Goal: Task Accomplishment & Management: Use online tool/utility

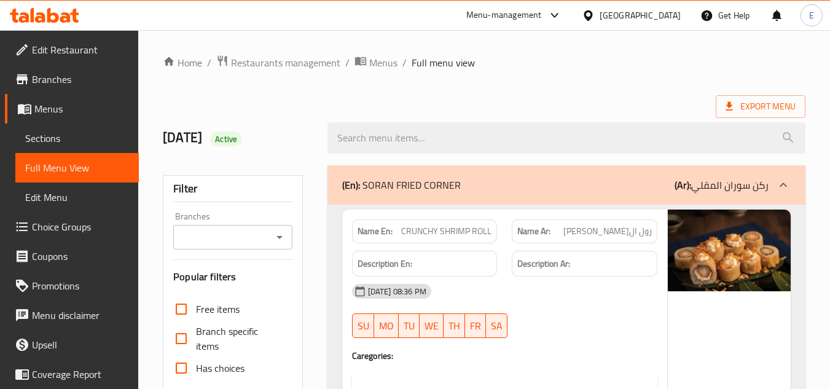
scroll to position [43928, 0]
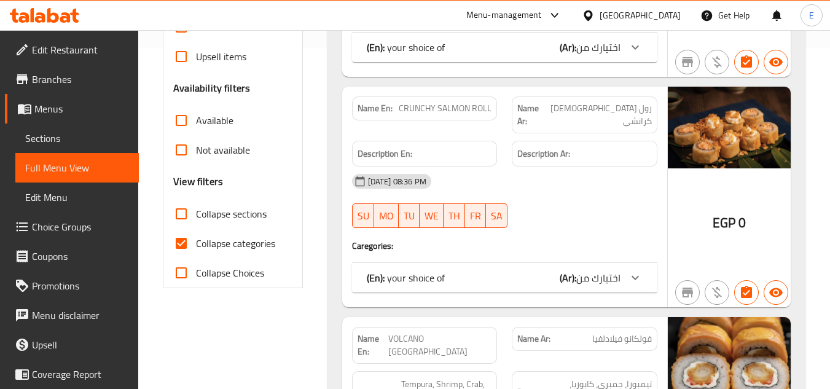
scroll to position [430, 0]
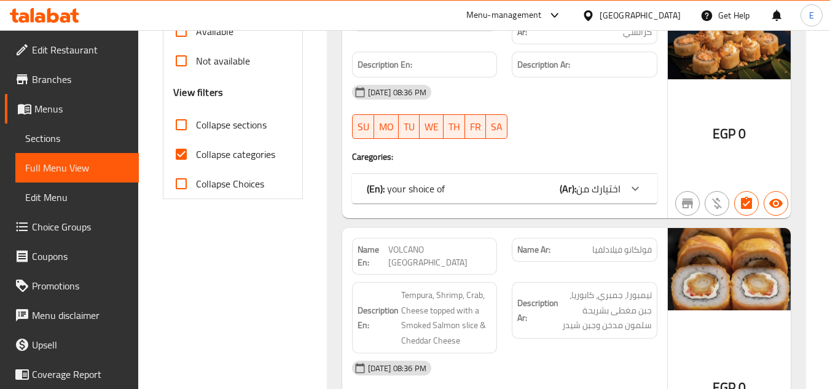
click at [184, 155] on input "Collapse categories" at bounding box center [180, 153] width 29 height 29
checkbox input "false"
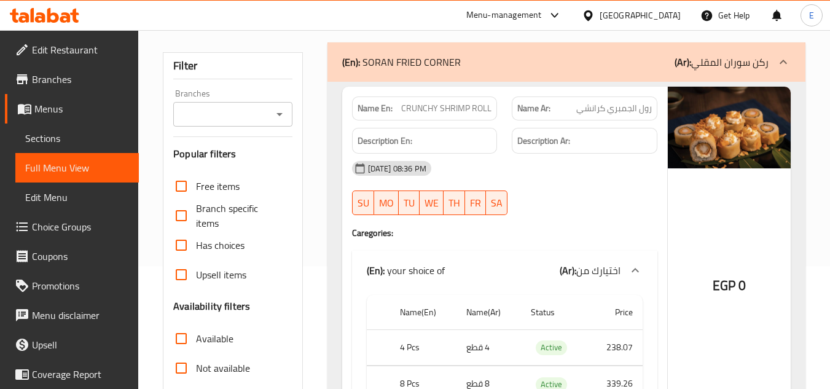
scroll to position [0, 0]
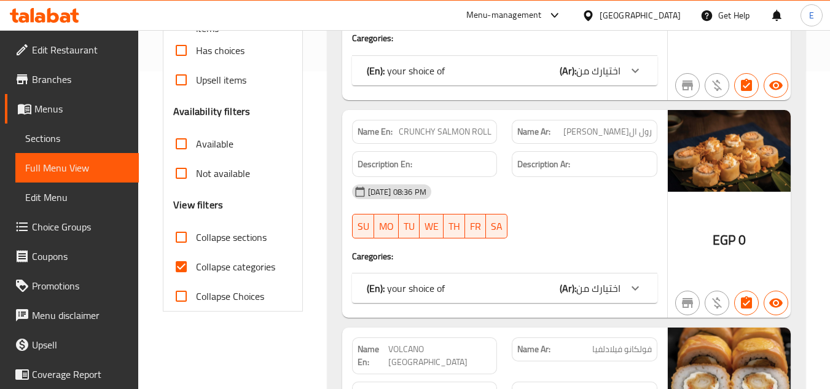
scroll to position [368, 0]
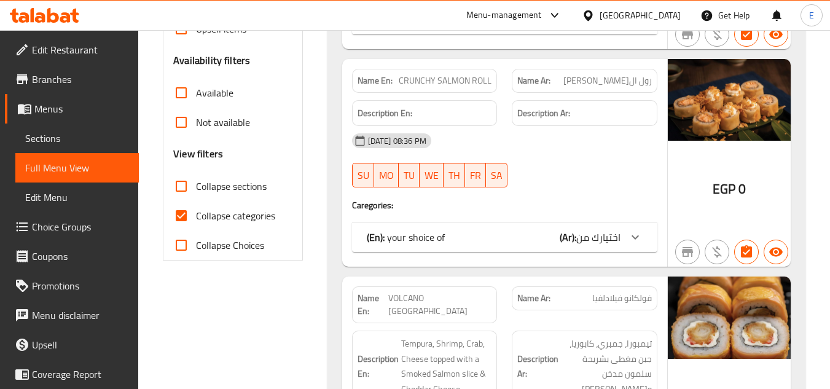
click at [169, 222] on input "Collapse categories" at bounding box center [180, 215] width 29 height 29
checkbox input "false"
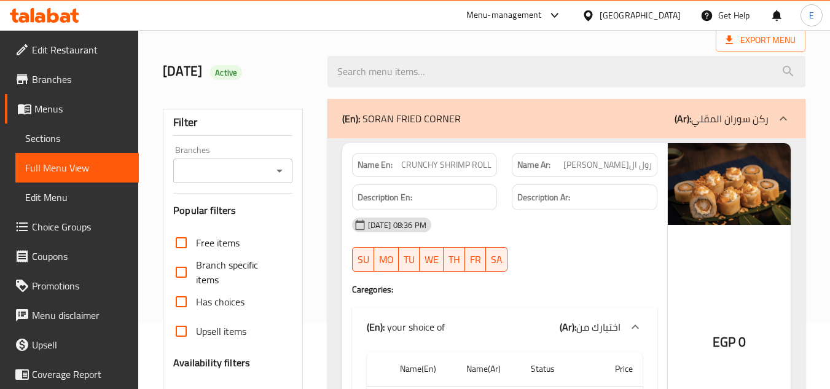
scroll to position [0, 0]
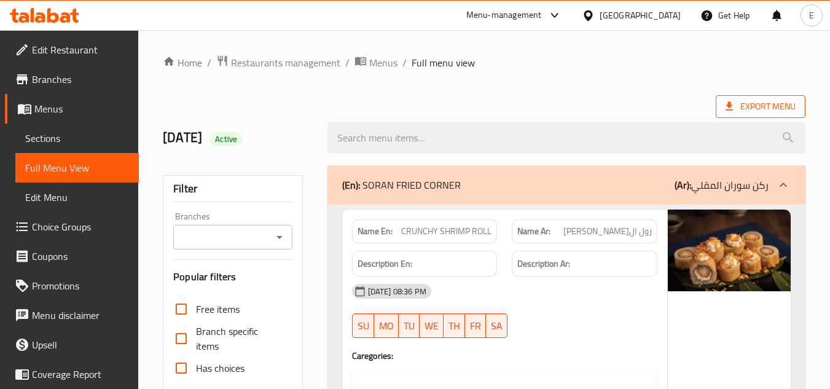
click at [763, 111] on span "Export Menu" at bounding box center [760, 106] width 70 height 15
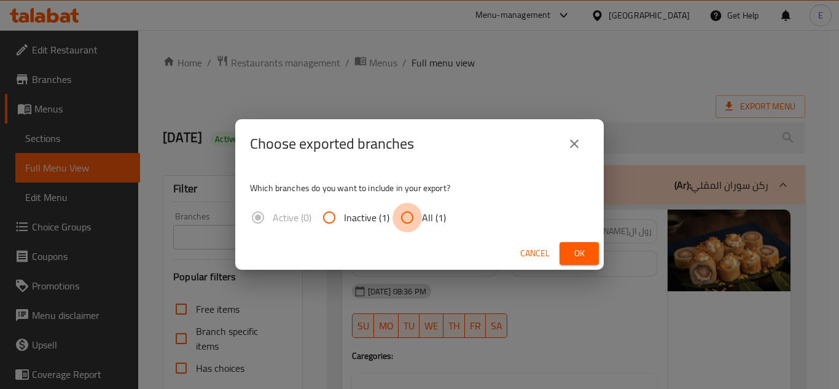
click at [418, 219] on input "All (1)" at bounding box center [406, 217] width 29 height 29
radio input "true"
click at [574, 257] on span "Ok" at bounding box center [579, 253] width 20 height 15
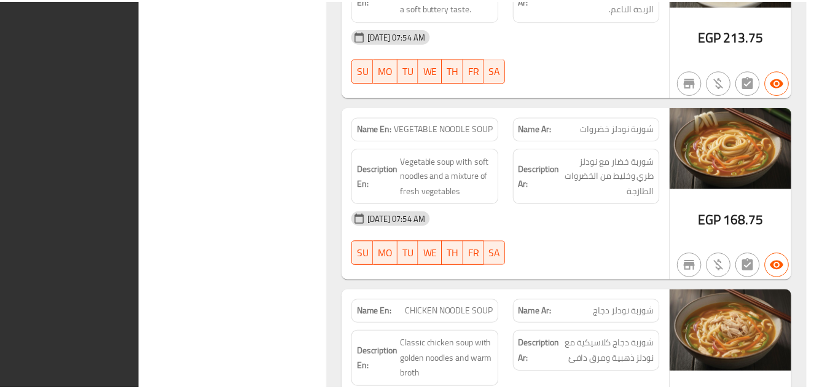
scroll to position [47289, 0]
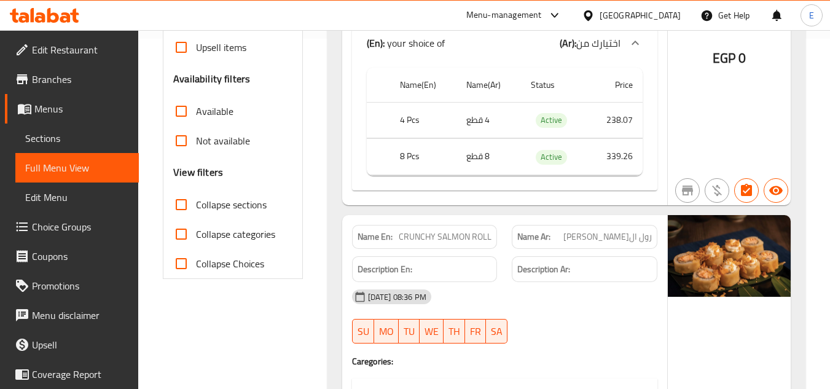
scroll to position [368, 0]
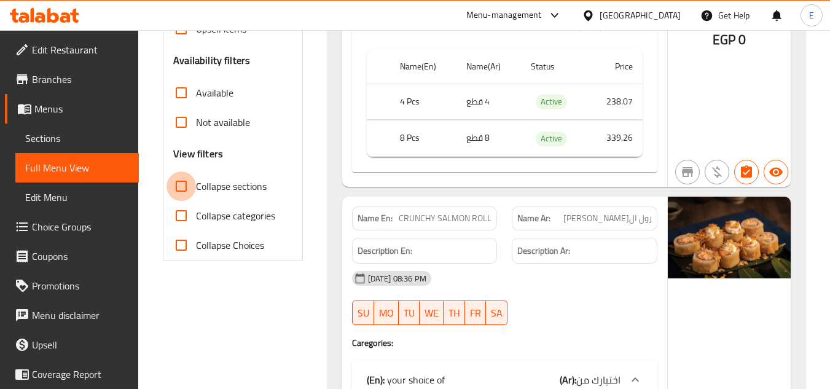
click at [181, 188] on input "Collapse sections" at bounding box center [180, 185] width 29 height 29
checkbox input "true"
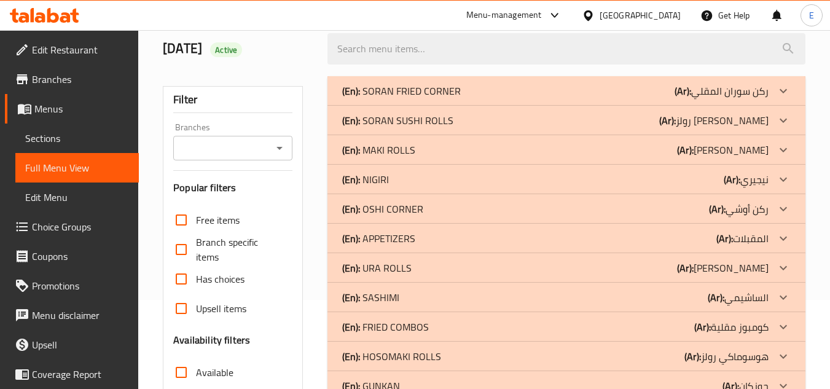
scroll to position [61, 0]
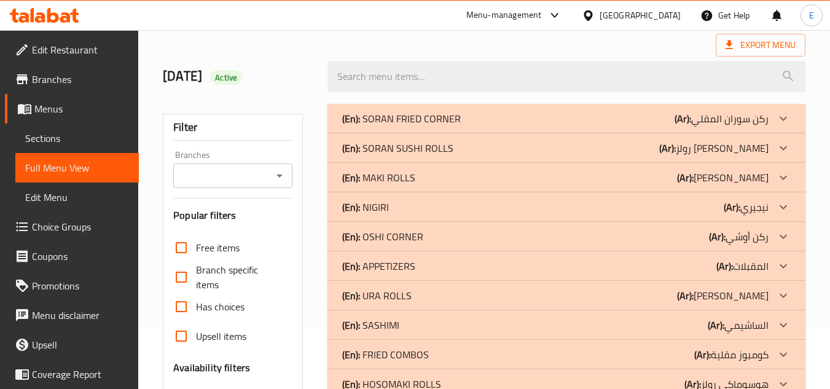
click at [582, 123] on div "(En): SORAN FRIED CORNER (Ar): ركن سوران المقلي" at bounding box center [555, 118] width 426 height 15
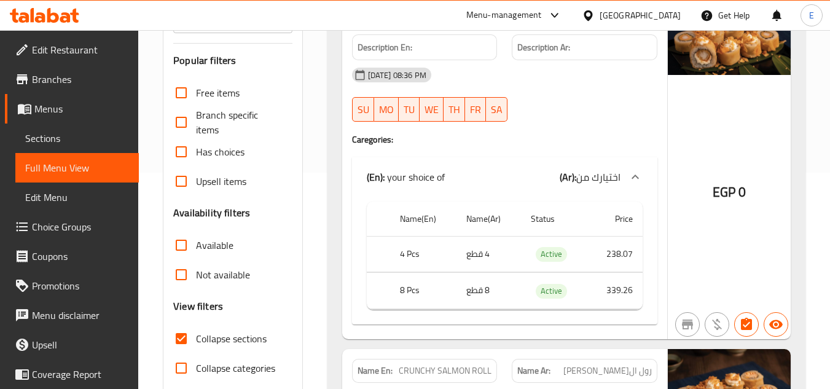
scroll to position [368, 0]
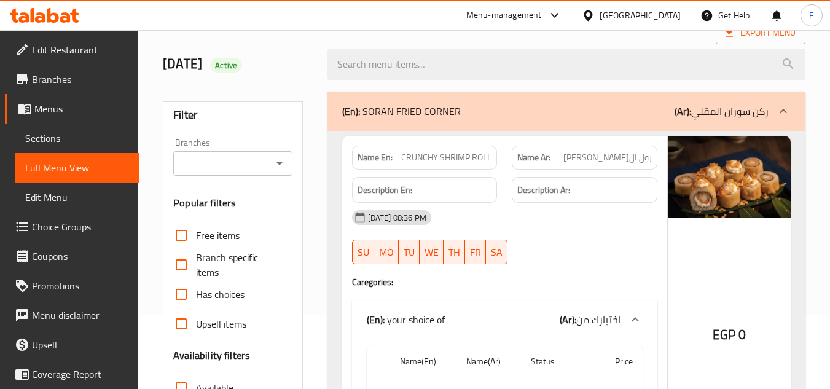
scroll to position [0, 0]
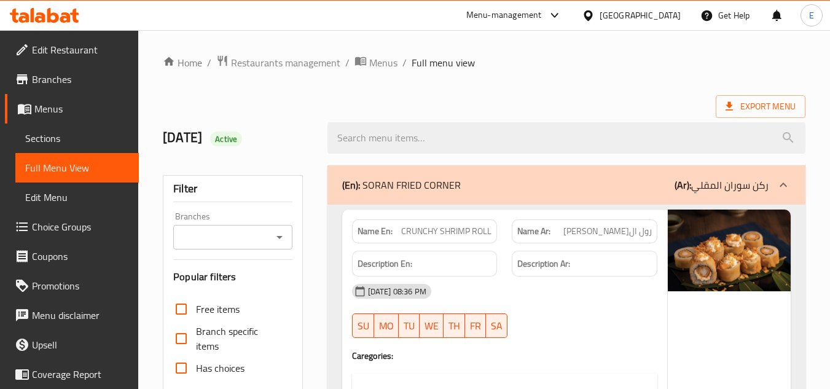
click at [643, 96] on div "Export Menu" at bounding box center [484, 106] width 642 height 23
click at [663, 12] on div "Egypt" at bounding box center [639, 16] width 81 height 14
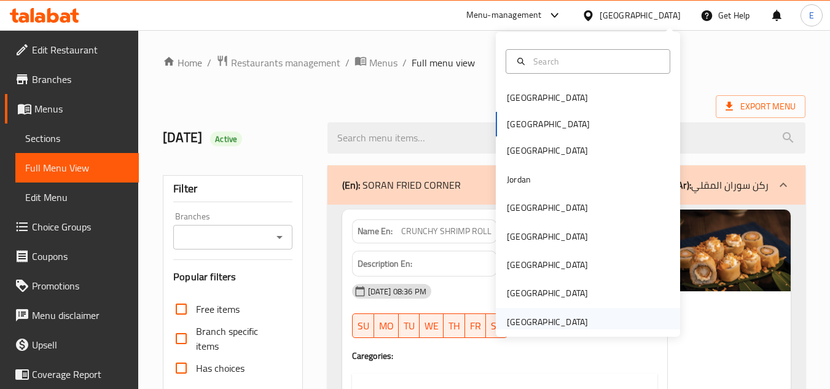
click at [531, 316] on div "[GEOGRAPHIC_DATA]" at bounding box center [547, 322] width 81 height 14
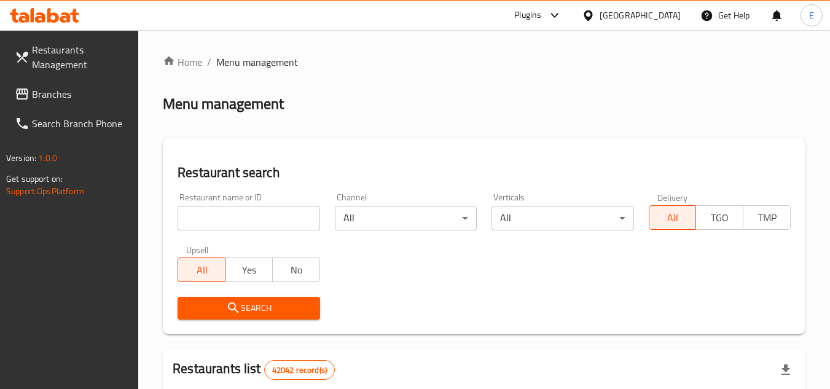
click at [53, 100] on span "Branches" at bounding box center [80, 94] width 97 height 15
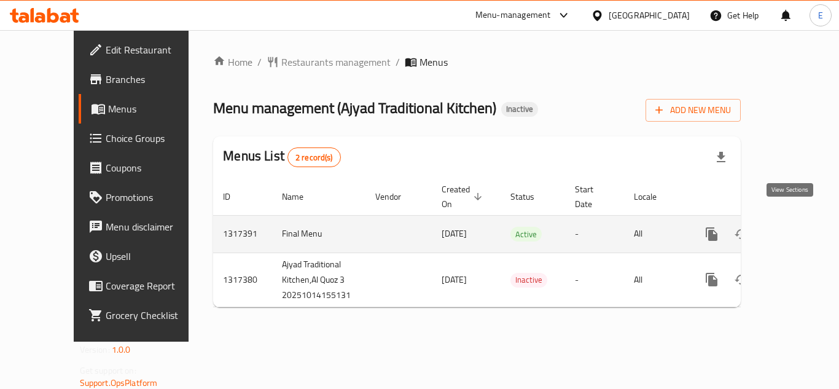
click at [791, 233] on link "enhanced table" at bounding box center [799, 233] width 29 height 29
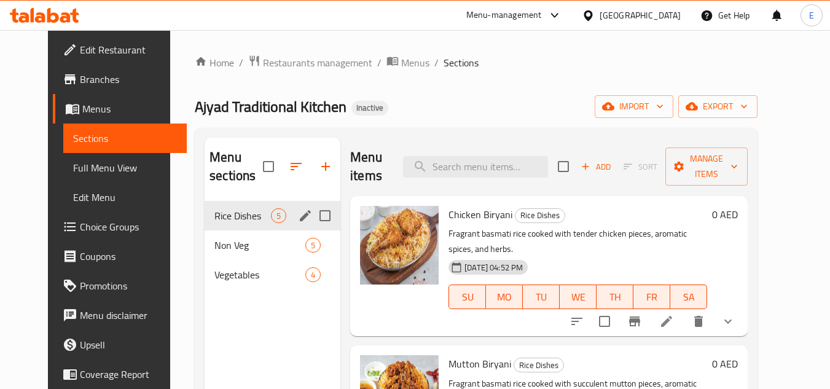
click at [247, 225] on div "Rice Dishes 5" at bounding box center [273, 215] width 136 height 29
click at [247, 242] on span "Non Veg" at bounding box center [242, 245] width 56 height 15
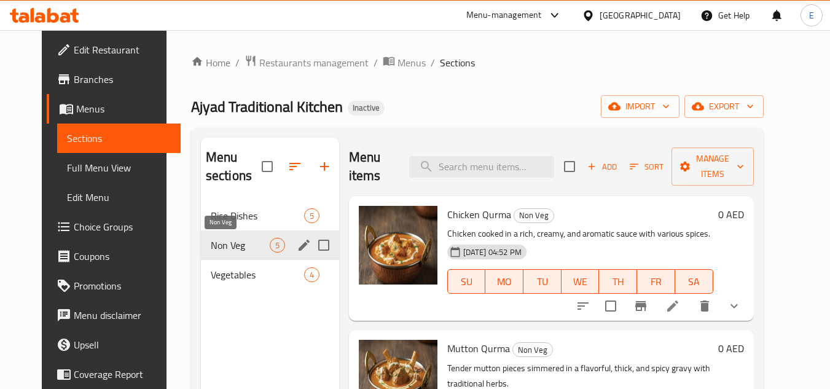
click at [241, 275] on span "Vegetables" at bounding box center [257, 274] width 93 height 15
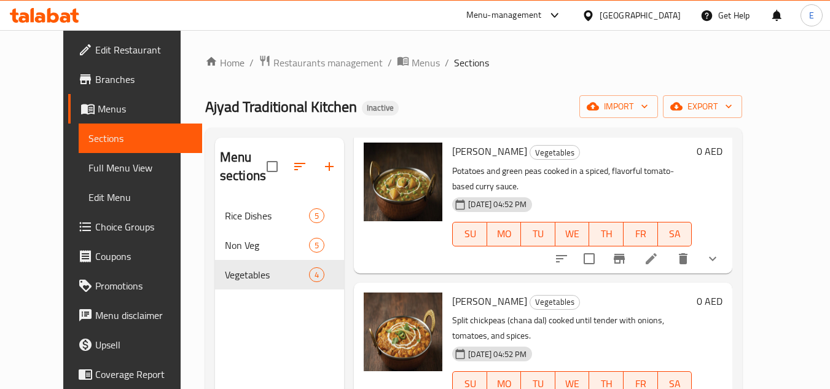
click at [88, 171] on span "Full Menu View" at bounding box center [140, 167] width 104 height 15
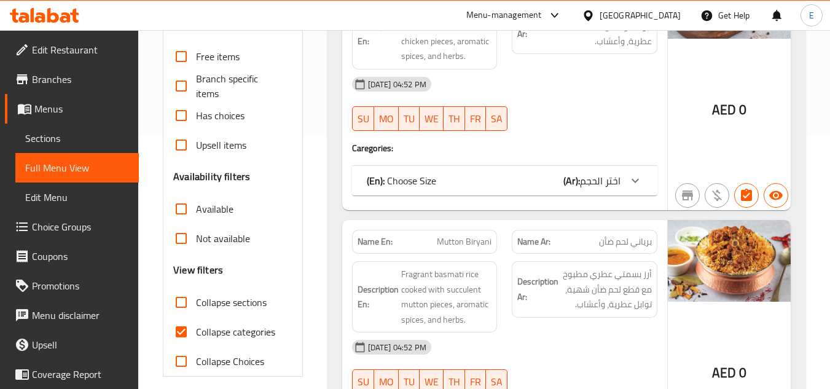
scroll to position [430, 0]
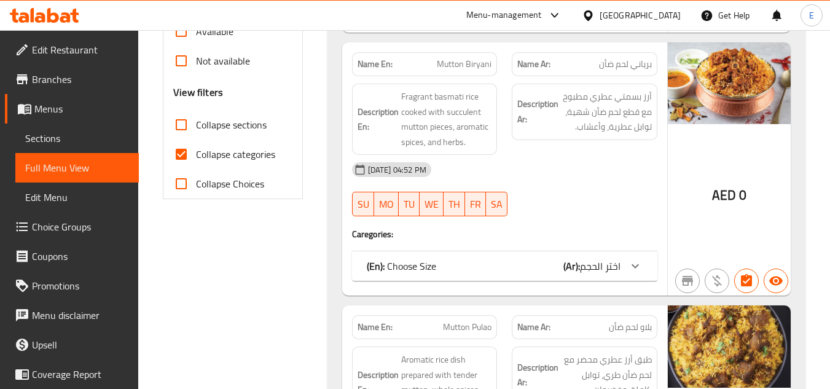
click at [189, 152] on input "Collapse categories" at bounding box center [180, 153] width 29 height 29
checkbox input "false"
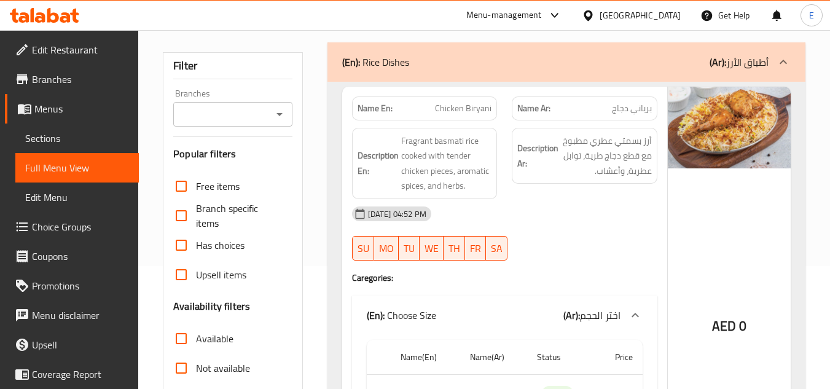
scroll to position [0, 0]
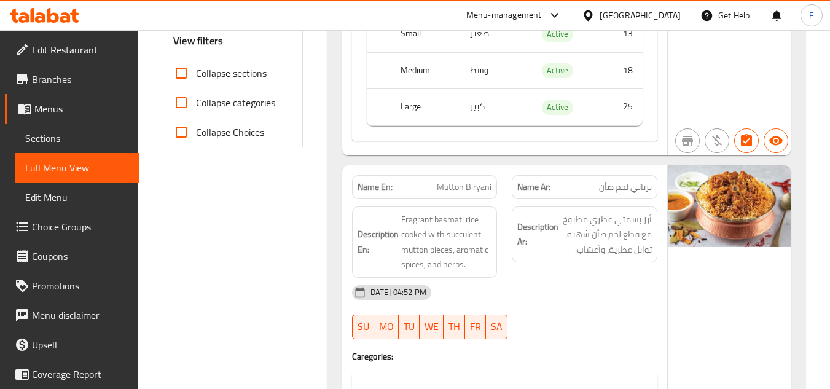
scroll to position [491, 0]
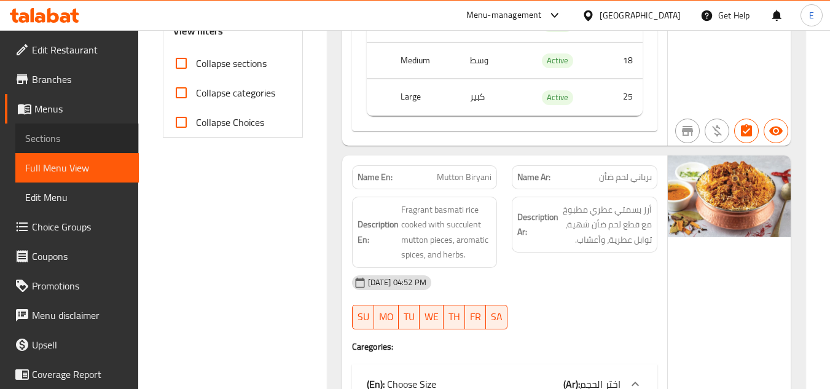
click at [91, 138] on span "Sections" at bounding box center [77, 138] width 104 height 15
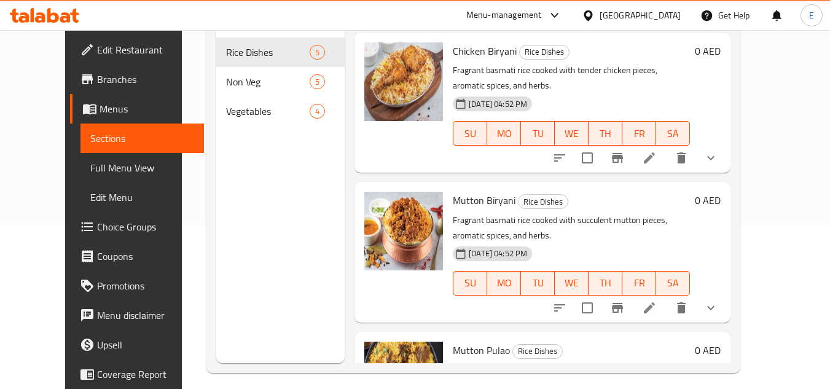
scroll to position [111, 0]
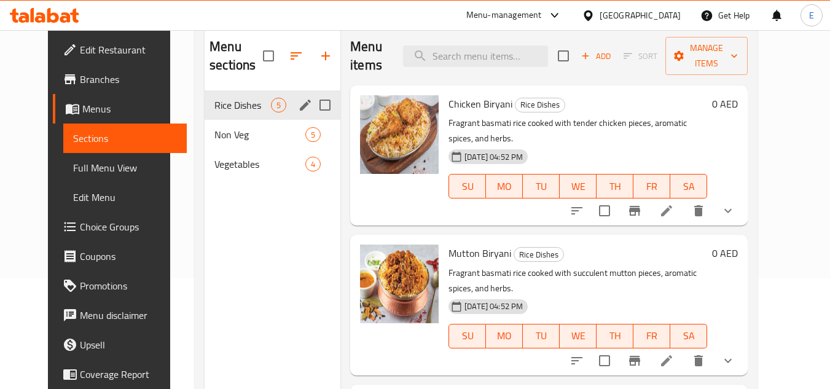
click at [224, 108] on span "Rice Dishes" at bounding box center [242, 105] width 56 height 15
click at [225, 137] on span "Non Veg" at bounding box center [242, 134] width 56 height 15
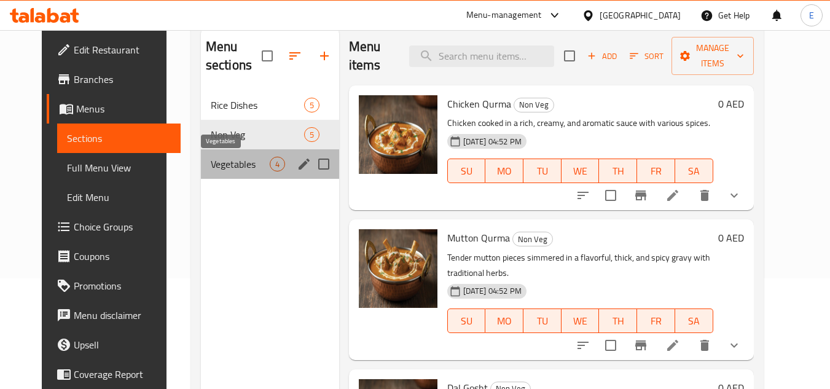
click at [218, 167] on span "Vegetables" at bounding box center [240, 164] width 59 height 15
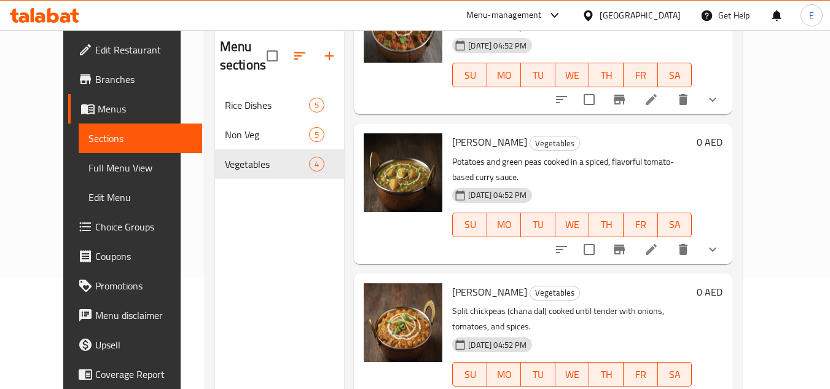
scroll to position [212, 0]
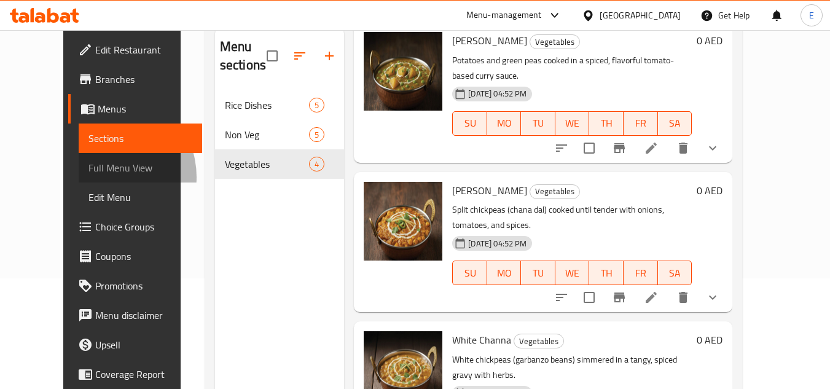
click at [79, 177] on link "Full Menu View" at bounding box center [140, 167] width 123 height 29
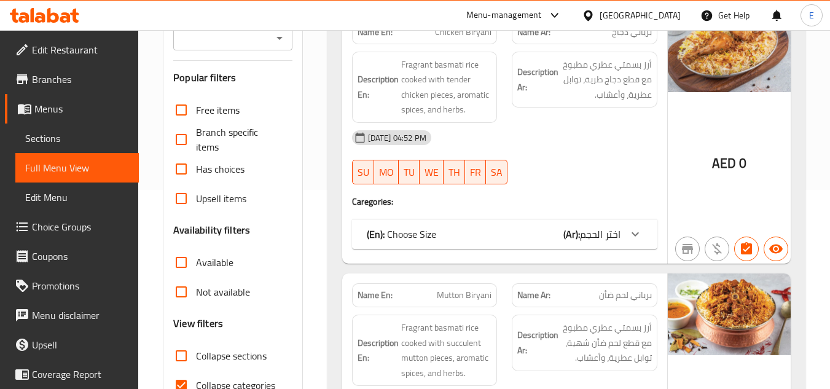
scroll to position [295, 0]
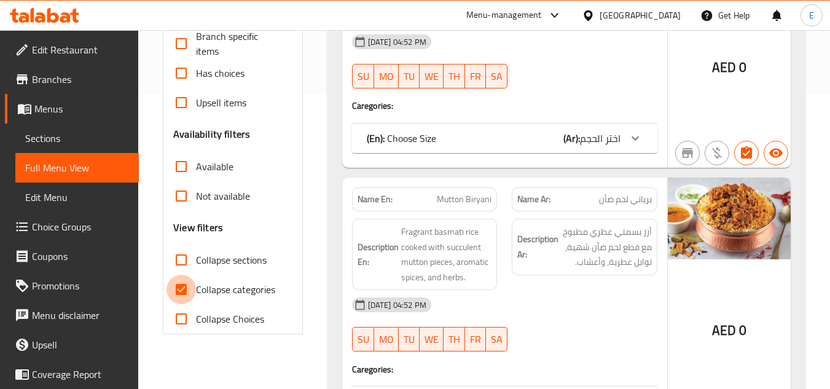
click at [177, 287] on input "Collapse categories" at bounding box center [180, 289] width 29 height 29
checkbox input "false"
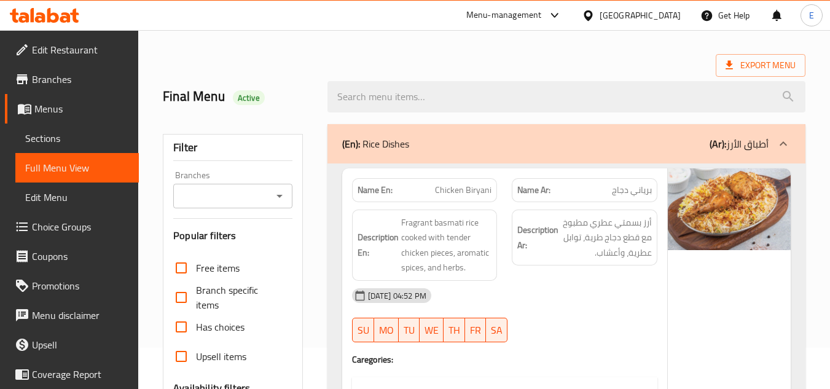
scroll to position [123, 0]
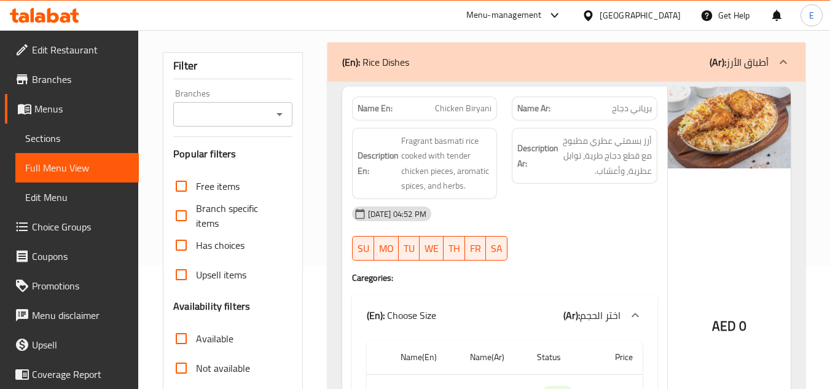
click at [622, 106] on span "برياني دجاج" at bounding box center [632, 108] width 40 height 13
click at [455, 103] on span "Chicken Biryani" at bounding box center [463, 108] width 56 height 13
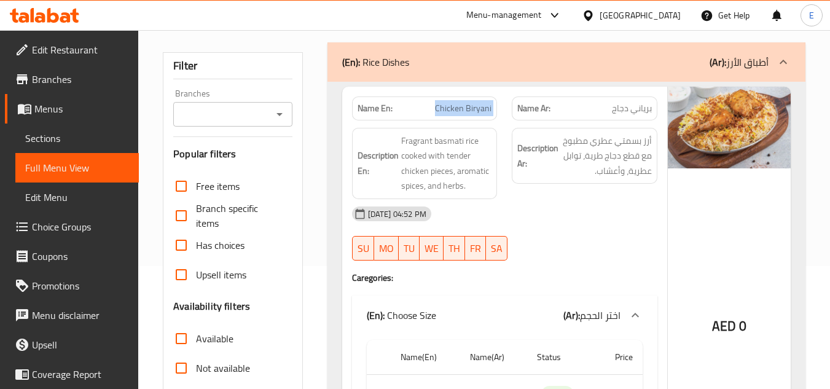
click at [455, 103] on span "Chicken Biryani" at bounding box center [463, 108] width 56 height 13
click at [647, 209] on div "[DATE] 04:52 PM" at bounding box center [505, 213] width 320 height 29
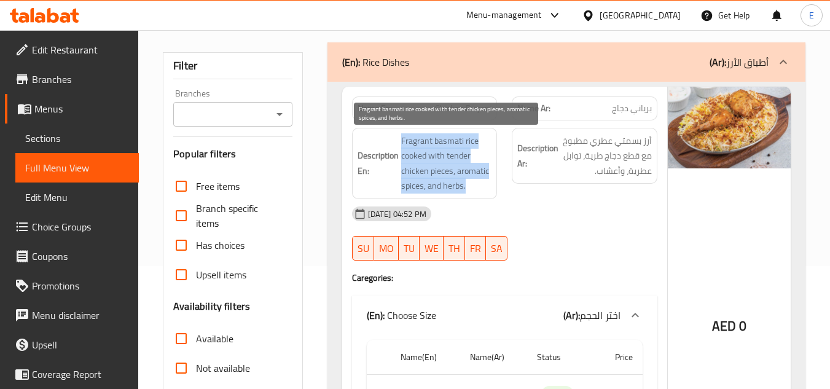
drag, startPoint x: 399, startPoint y: 133, endPoint x: 491, endPoint y: 187, distance: 106.3
click at [491, 187] on h6 "Description En: Fragrant basmati rice cooked with tender chicken pieces, aromat…" at bounding box center [424, 163] width 134 height 60
click at [491, 187] on span "Fragrant basmati rice cooked with tender chicken pieces, aromatic spices, and h…" at bounding box center [446, 163] width 91 height 60
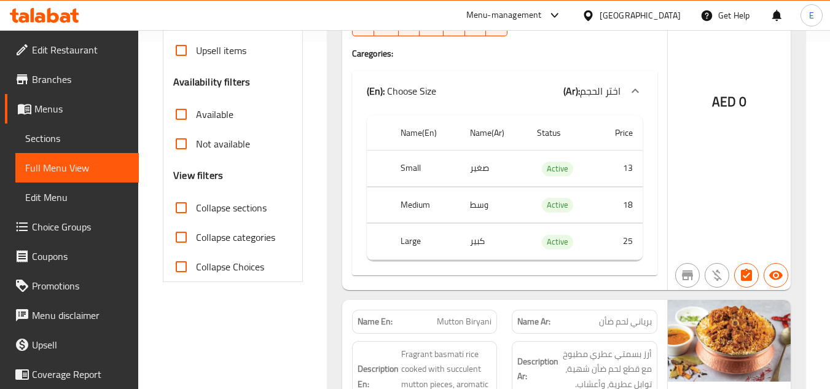
scroll to position [368, 0]
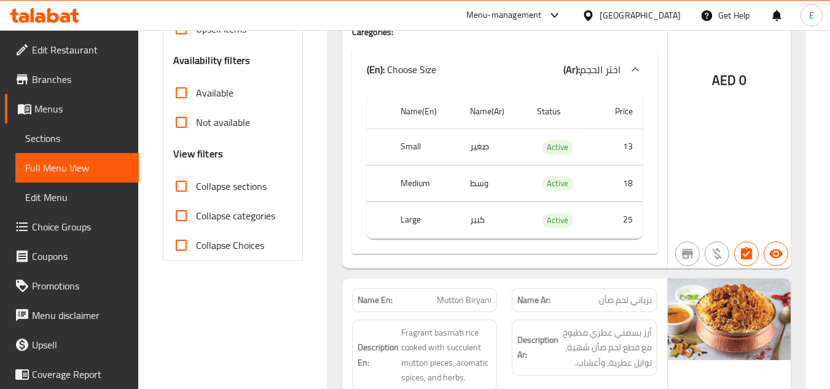
click at [505, 171] on td "وسط" at bounding box center [493, 183] width 67 height 36
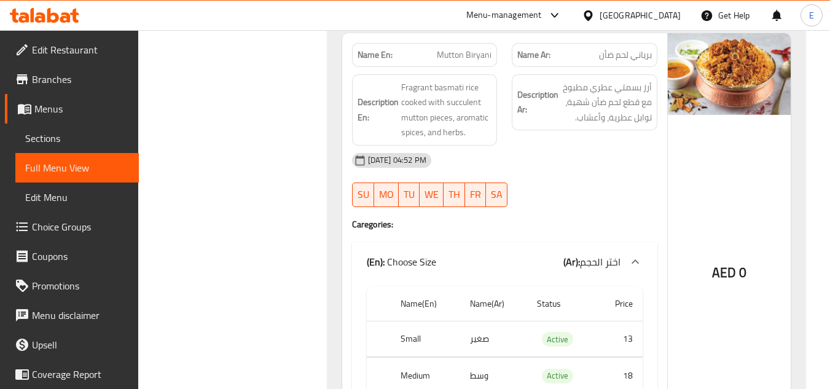
scroll to position [614, 0]
click at [636, 51] on span "برياني لحم ضأن" at bounding box center [625, 54] width 53 height 13
click at [476, 50] on span "Mutton Biryani" at bounding box center [464, 54] width 55 height 13
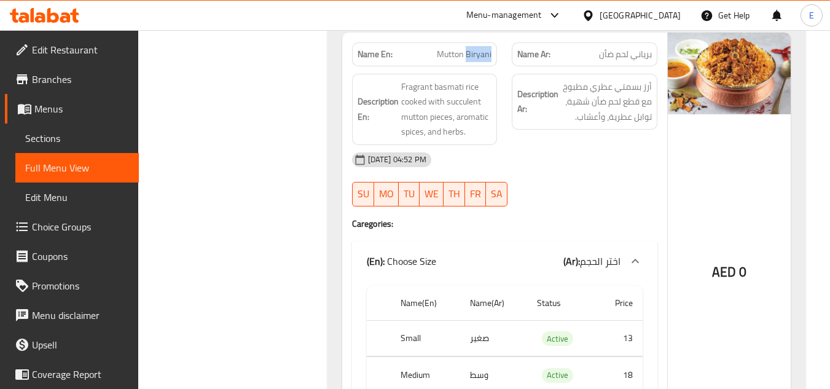
click at [476, 50] on span "Mutton Biryani" at bounding box center [464, 54] width 55 height 13
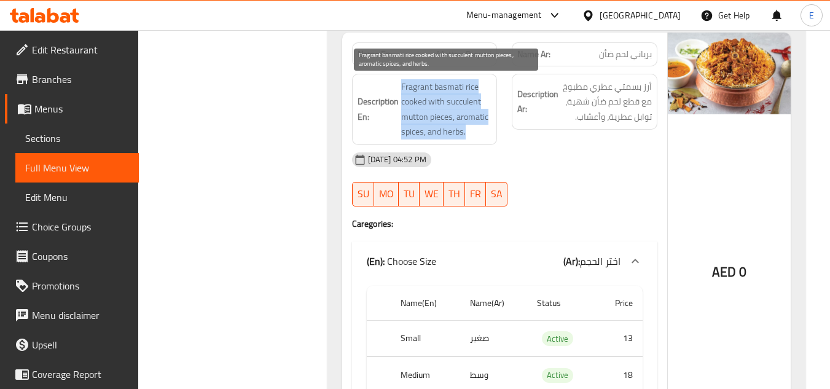
drag, startPoint x: 415, startPoint y: 80, endPoint x: 491, endPoint y: 131, distance: 90.8
click at [491, 131] on h6 "Description En: Fragrant basmati rice cooked with succulent mutton pieces, arom…" at bounding box center [424, 109] width 134 height 60
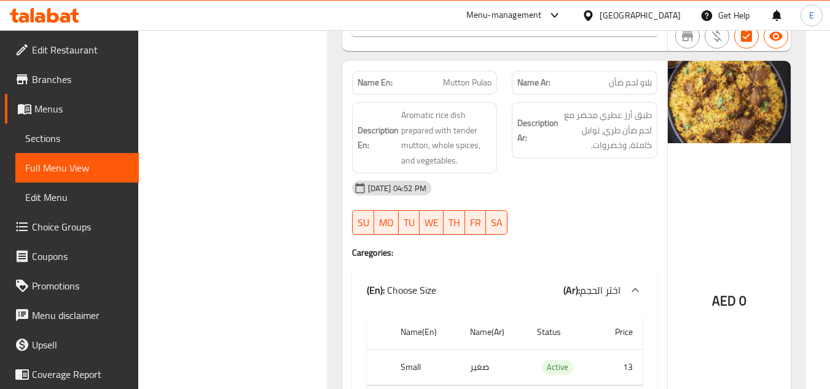
scroll to position [1044, 0]
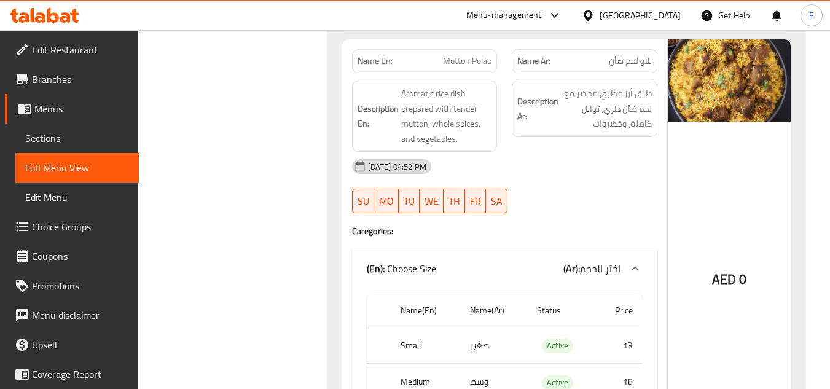
click at [464, 71] on div "Name En: Mutton Pulao" at bounding box center [425, 61] width 146 height 24
click at [615, 69] on div "Name Ar: بلاو لحم ضأن" at bounding box center [585, 61] width 146 height 24
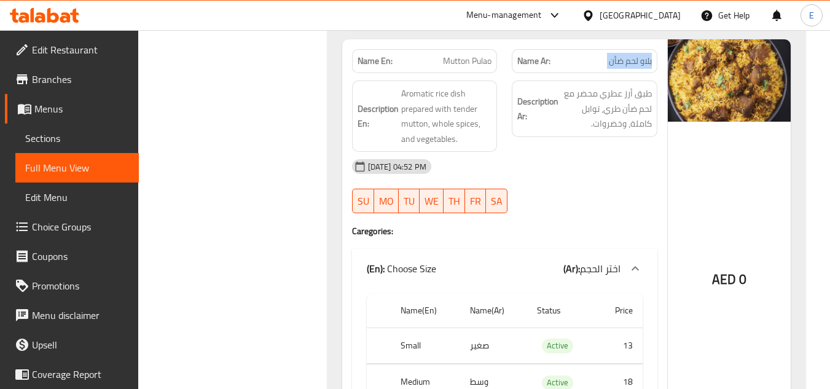
click at [615, 69] on div "Name Ar: بلاو لحم ضأن" at bounding box center [585, 61] width 146 height 24
drag, startPoint x: 601, startPoint y: 165, endPoint x: 453, endPoint y: 91, distance: 166.2
click at [601, 166] on div "[DATE] 04:52 PM" at bounding box center [505, 166] width 320 height 29
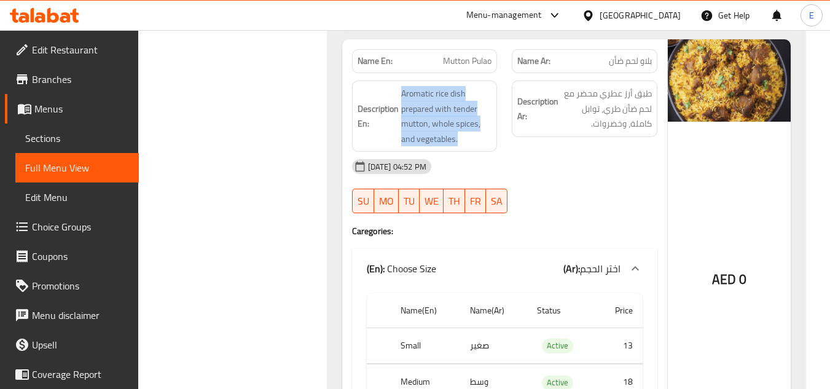
drag, startPoint x: 396, startPoint y: 86, endPoint x: 482, endPoint y: 148, distance: 106.0
click at [482, 148] on div "Description En: Aromatic rice dish prepared with tender mutton, whole spices, a…" at bounding box center [425, 115] width 146 height 71
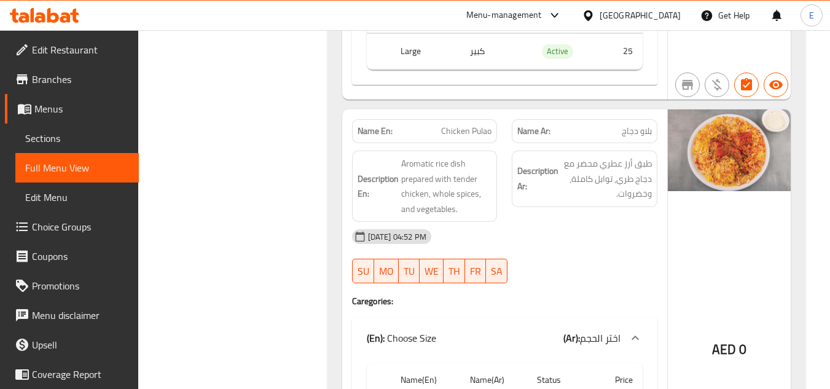
scroll to position [1412, 0]
click at [464, 134] on span "Chicken Pulao" at bounding box center [466, 129] width 50 height 13
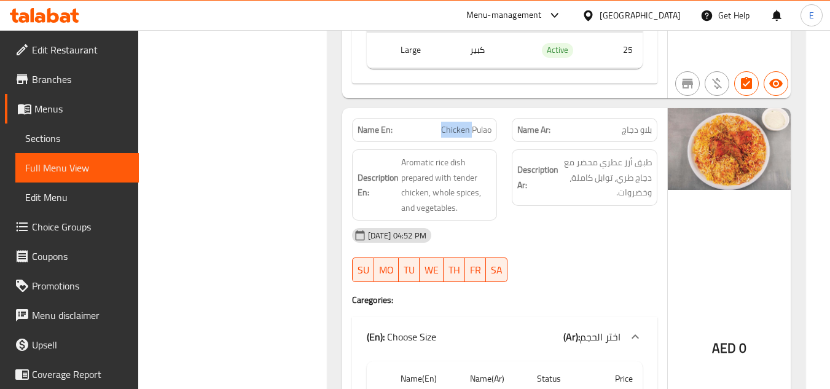
click at [464, 134] on span "Chicken Pulao" at bounding box center [466, 129] width 50 height 13
click at [658, 137] on div "Name Ar: بلاو دجاج" at bounding box center [584, 130] width 160 height 39
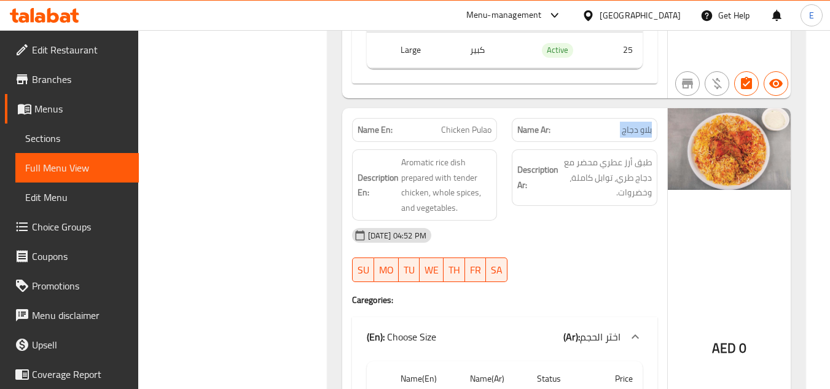
click at [658, 137] on div "Name Ar: بلاو دجاج" at bounding box center [584, 130] width 160 height 39
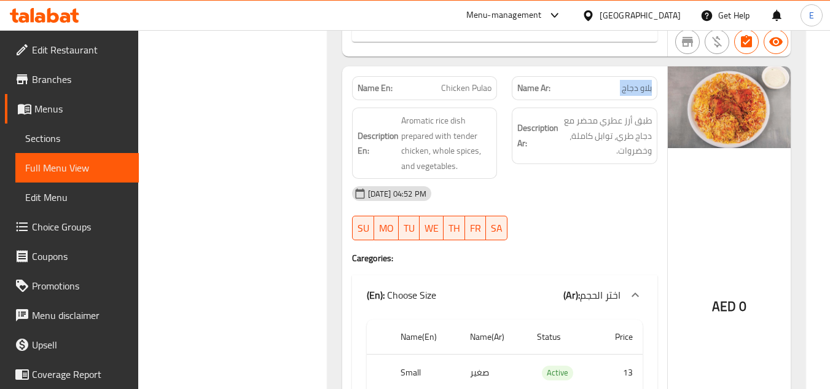
scroll to position [1474, 0]
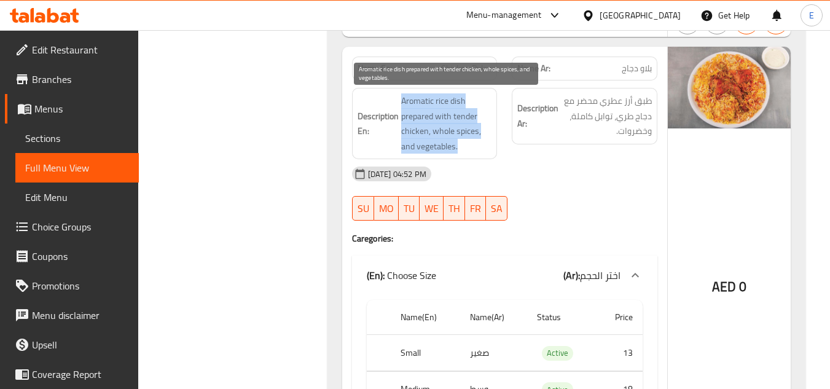
drag, startPoint x: 401, startPoint y: 96, endPoint x: 485, endPoint y: 142, distance: 95.9
click at [485, 142] on span "Aromatic rice dish prepared with tender chicken, whole spices, and vegetables." at bounding box center [446, 123] width 91 height 60
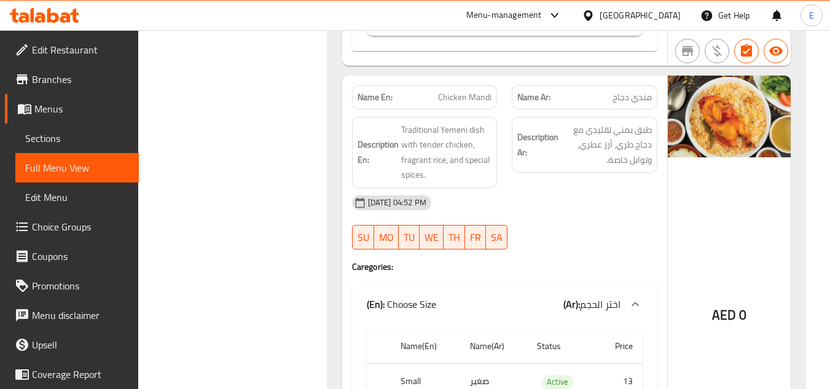
scroll to position [1904, 0]
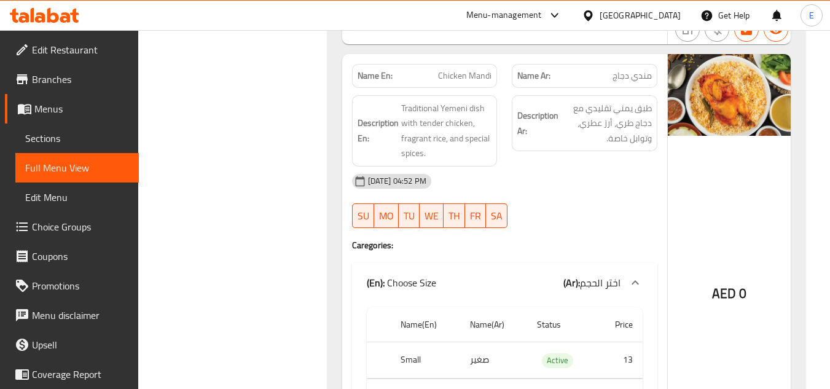
click at [624, 89] on div "Description Ar: طبق يمني تقليدي مع دجاج طري، أرز عطري، وتوابل خاصة." at bounding box center [584, 131] width 160 height 86
click at [500, 71] on div "Name En: Chicken Mandi" at bounding box center [425, 75] width 160 height 39
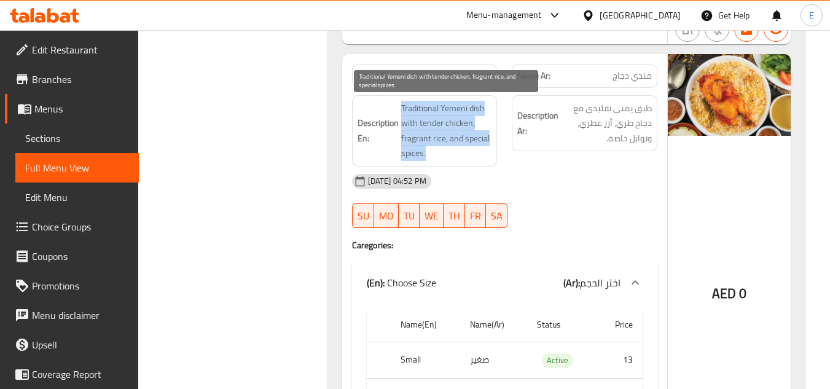
drag, startPoint x: 401, startPoint y: 101, endPoint x: 485, endPoint y: 150, distance: 97.7
click at [485, 150] on span "Traditional Yemeni dish with tender chicken, fragrant rice, and special spices." at bounding box center [446, 131] width 91 height 60
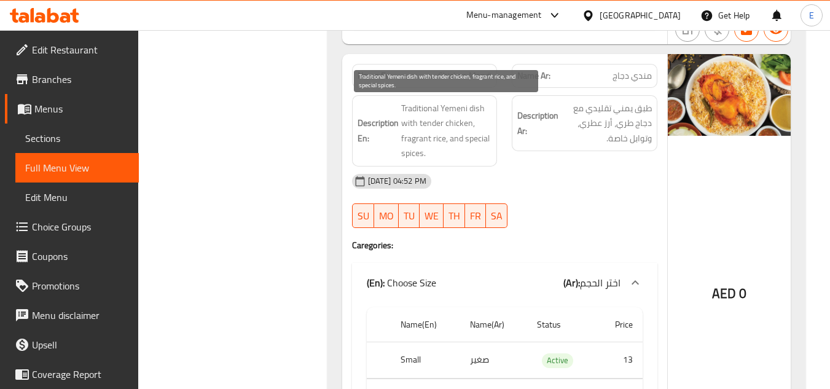
click at [485, 150] on span "Traditional Yemeni dish with tender chicken, fragrant rice, and special spices." at bounding box center [446, 131] width 91 height 60
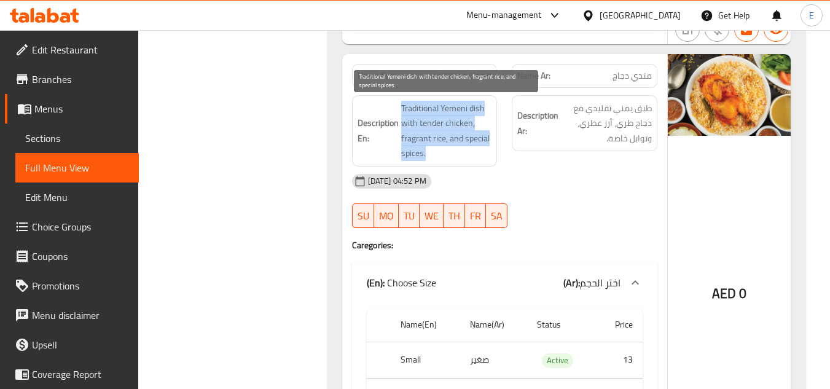
click at [485, 150] on span "Traditional Yemeni dish with tender chicken, fragrant rice, and special spices." at bounding box center [446, 131] width 91 height 60
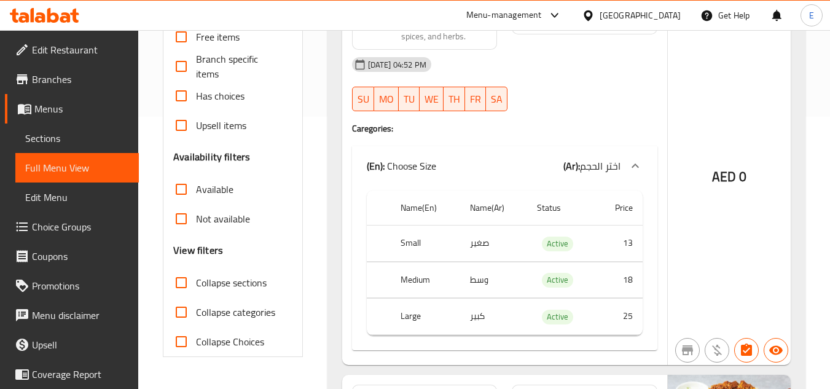
scroll to position [430, 0]
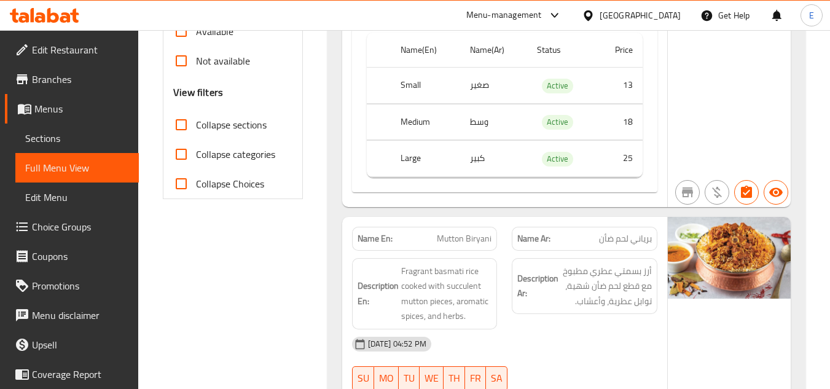
click at [176, 123] on input "Collapse sections" at bounding box center [180, 124] width 29 height 29
checkbox input "true"
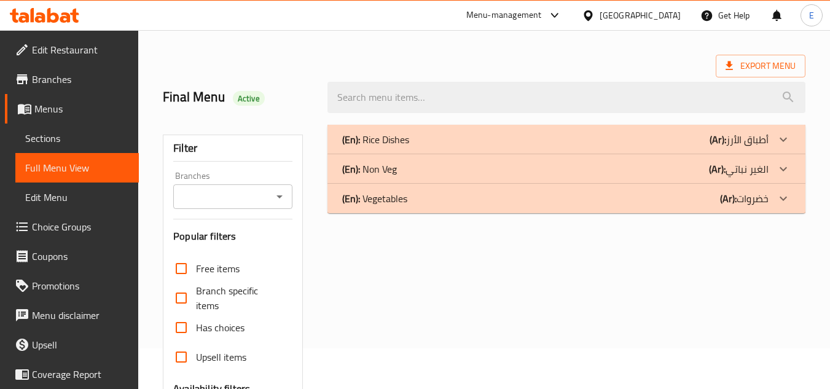
scroll to position [19, 0]
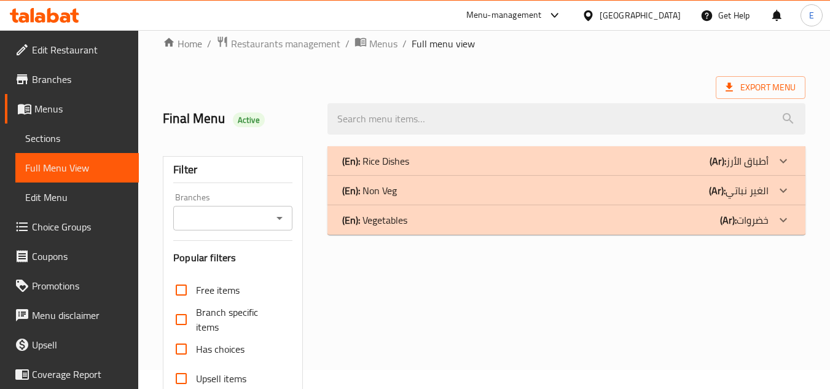
click at [690, 195] on div "(En): Non Veg (Ar): الغير نباتي" at bounding box center [555, 190] width 426 height 15
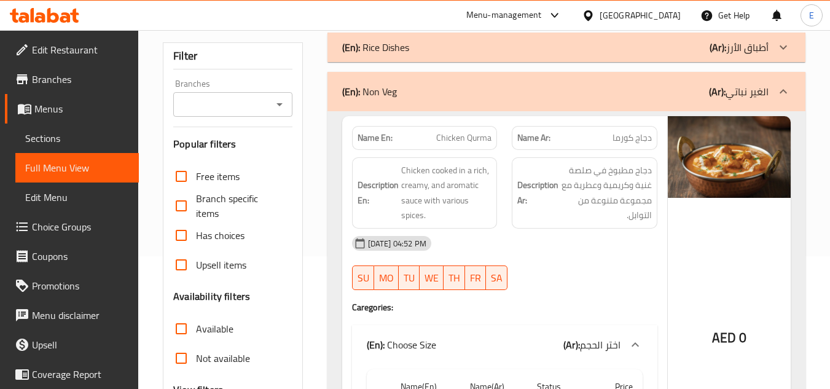
scroll to position [203, 0]
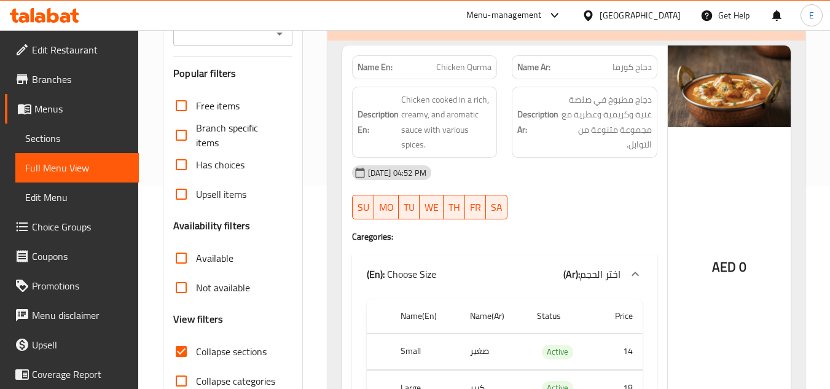
click at [486, 69] on span "Chicken Qurma" at bounding box center [463, 67] width 55 height 13
click at [625, 65] on span "دجاج كورما" at bounding box center [631, 67] width 39 height 13
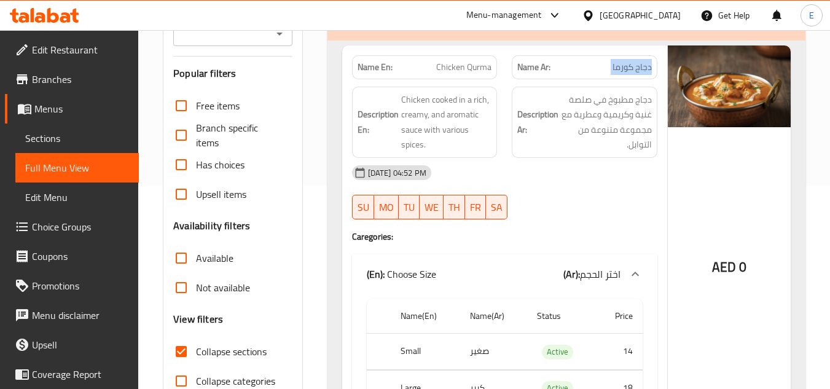
click at [625, 65] on span "دجاج كورما" at bounding box center [631, 67] width 39 height 13
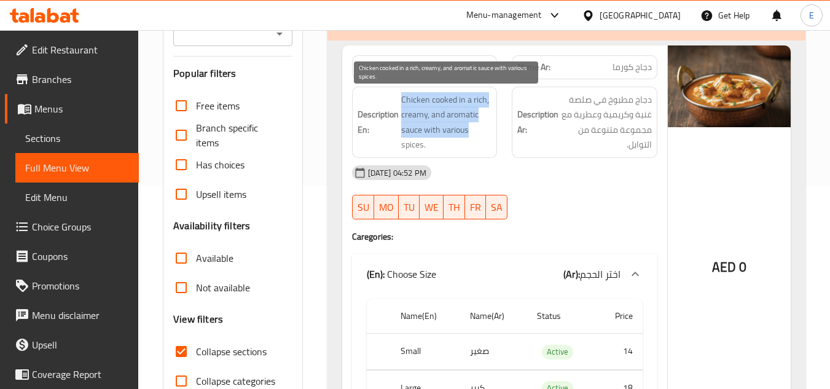
drag, startPoint x: 393, startPoint y: 95, endPoint x: 477, endPoint y: 136, distance: 93.7
click at [477, 136] on h6 "Description En: Chicken cooked in a rich, creamy, and aromatic sauce with vario…" at bounding box center [424, 122] width 134 height 60
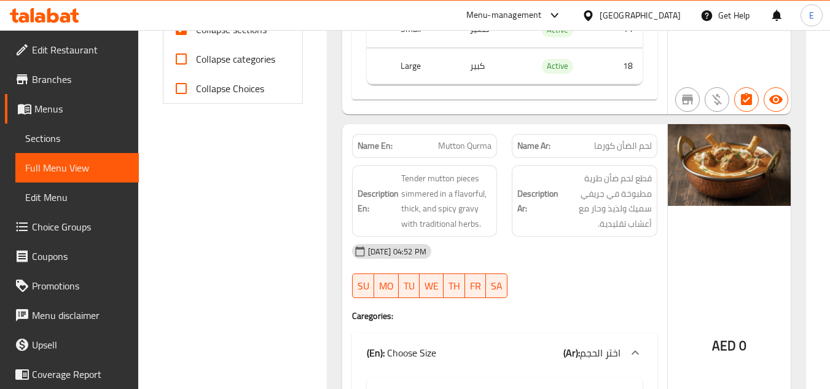
scroll to position [572, 0]
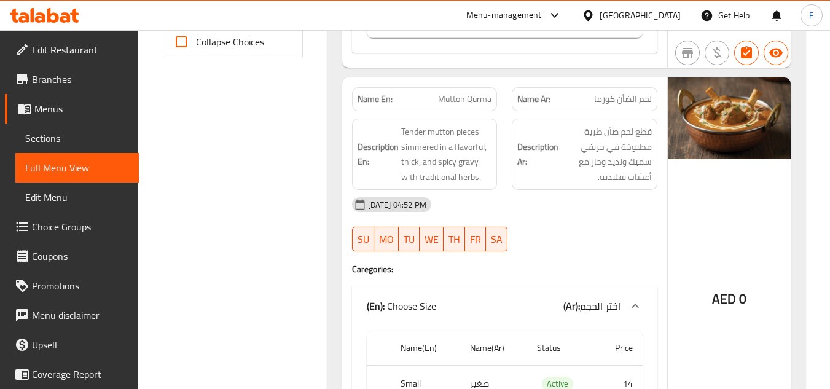
click at [636, 95] on span "لحم الضأن كورما" at bounding box center [623, 99] width 58 height 13
click at [447, 86] on div "Name En: Mutton Qurma" at bounding box center [425, 99] width 160 height 39
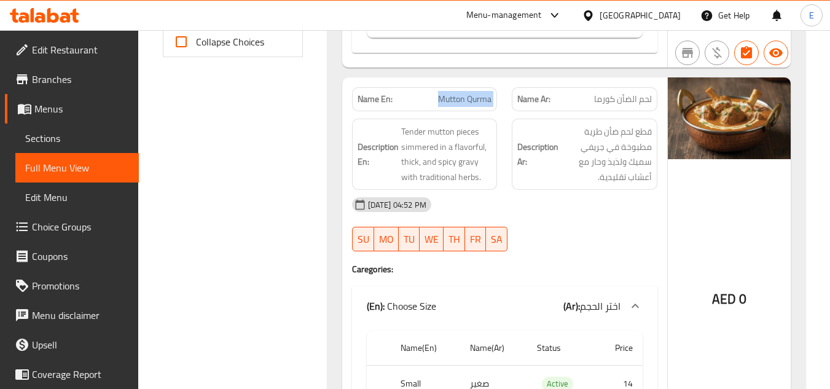
click at [447, 86] on div "Name En: Mutton Qurma" at bounding box center [425, 99] width 160 height 39
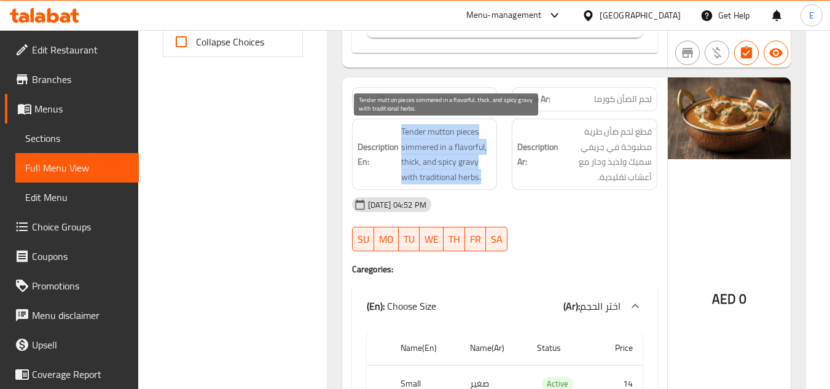
drag, startPoint x: 400, startPoint y: 132, endPoint x: 491, endPoint y: 174, distance: 100.3
click at [491, 174] on span "Tender mutton pieces simmered in a flavorful, thick, and spicy gravy with tradi…" at bounding box center [446, 154] width 91 height 60
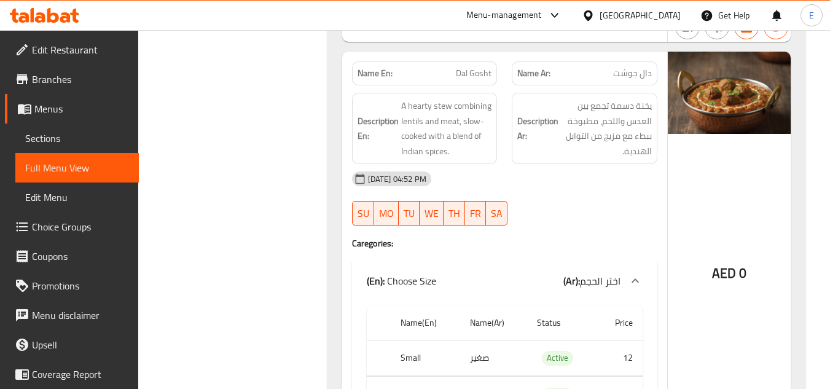
scroll to position [1002, 0]
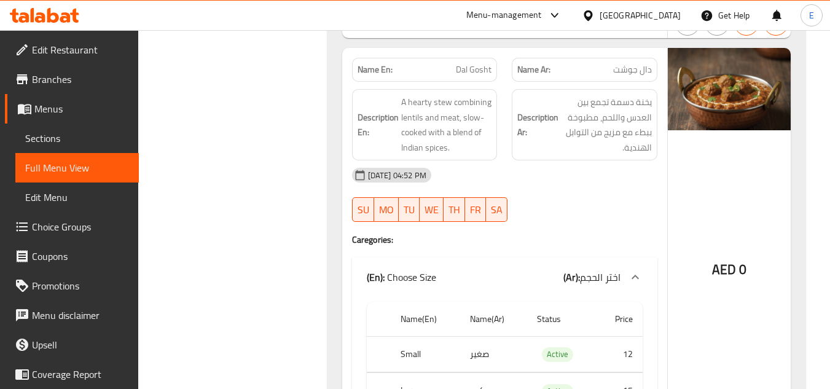
click at [479, 69] on span "Dal Gosht" at bounding box center [474, 69] width 36 height 13
click at [653, 72] on div "Name Ar: دال جوشت" at bounding box center [585, 70] width 146 height 24
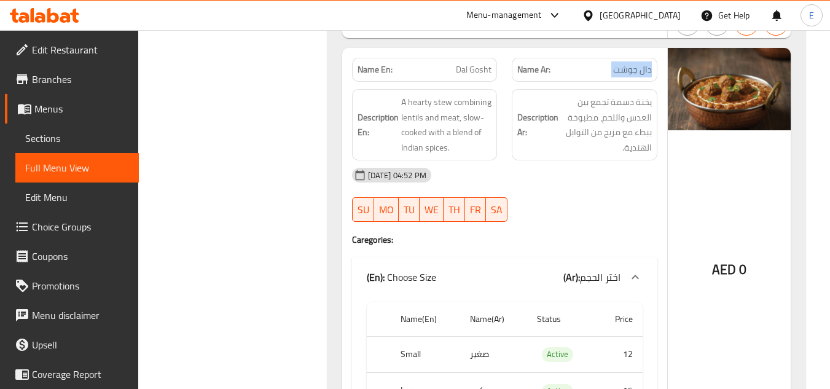
click at [653, 72] on div "Name Ar: دال جوشت" at bounding box center [585, 70] width 146 height 24
drag, startPoint x: 547, startPoint y: 153, endPoint x: 407, endPoint y: 120, distance: 143.9
click at [546, 153] on h6 "Description Ar: يخنة دسمة تجمع بين العدس واللحم، مطبوخة ببطء مع مزيج من التوابل…" at bounding box center [584, 125] width 134 height 60
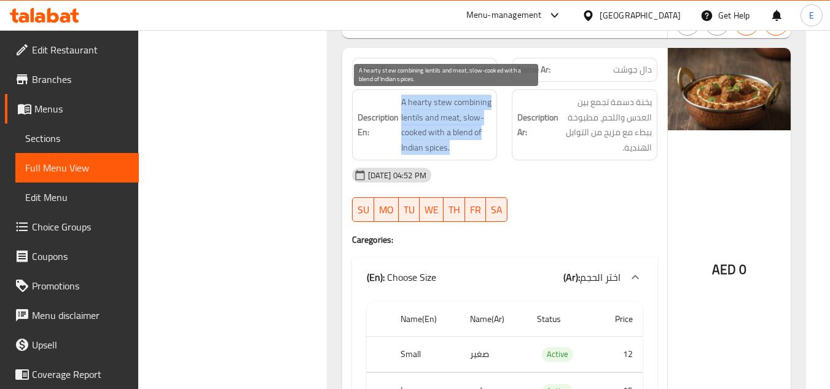
drag, startPoint x: 399, startPoint y: 99, endPoint x: 478, endPoint y: 152, distance: 95.2
click at [478, 152] on h6 "Description En: A hearty stew combining lentils and meat, slow-cooked with a bl…" at bounding box center [424, 125] width 134 height 60
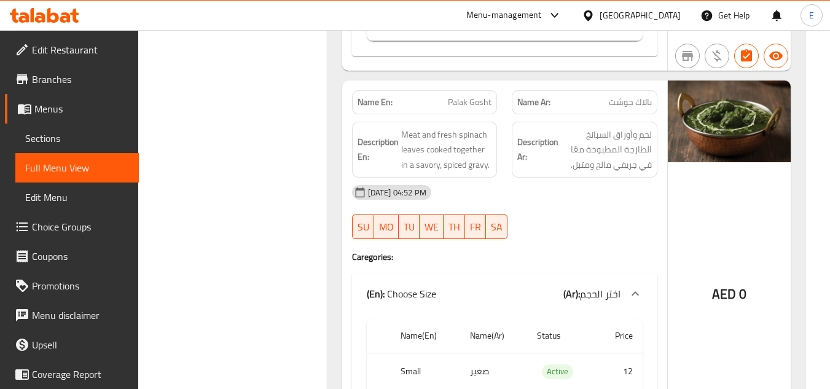
scroll to position [1432, 0]
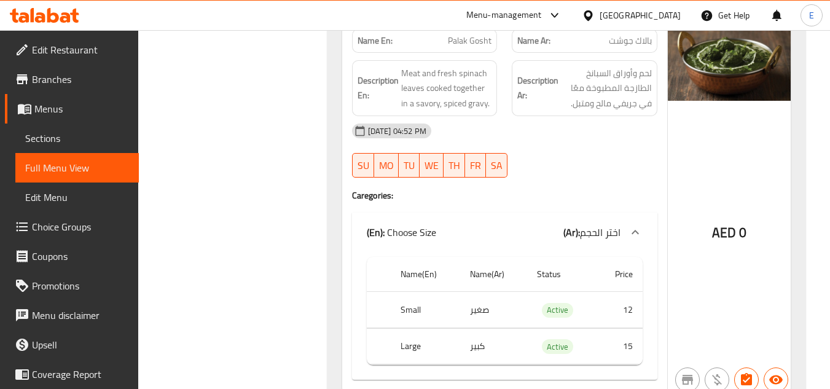
click at [465, 45] on span "Palak Gosht" at bounding box center [470, 40] width 44 height 13
click at [631, 50] on div "Name Ar: بالاك جوشت" at bounding box center [585, 41] width 146 height 24
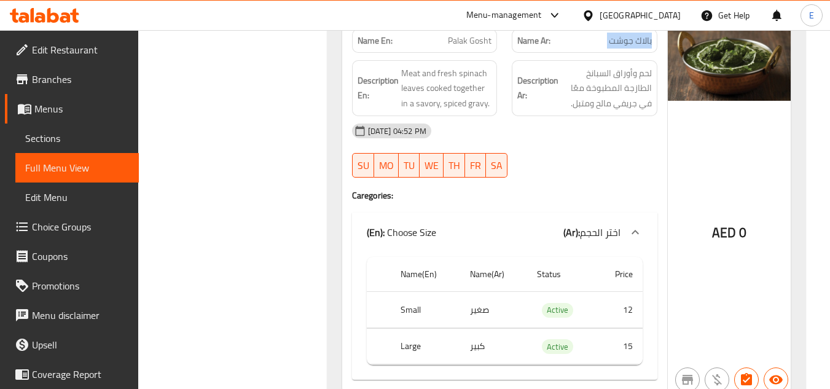
click at [631, 50] on div "Name Ar: بالاك جوشت" at bounding box center [585, 41] width 146 height 24
click at [626, 146] on div "14-10-2025 04:52 PM SU MO TU WE TH FR SA" at bounding box center [505, 150] width 320 height 69
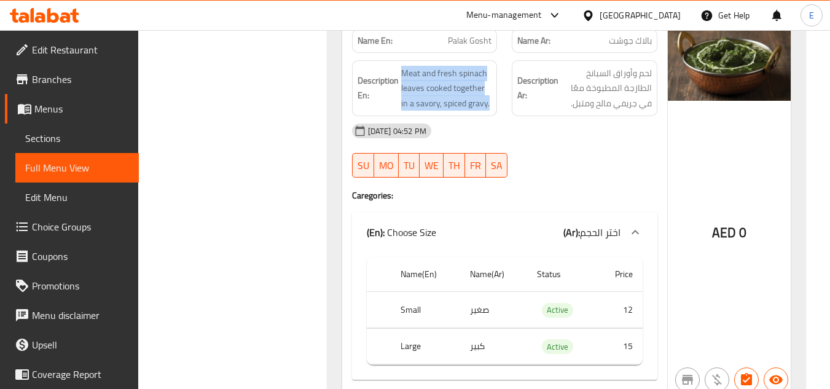
drag, startPoint x: 399, startPoint y: 62, endPoint x: 496, endPoint y: 101, distance: 104.7
click at [496, 101] on div "Description En: Meat and fresh spinach leaves cooked together in a savory, spic…" at bounding box center [425, 88] width 146 height 56
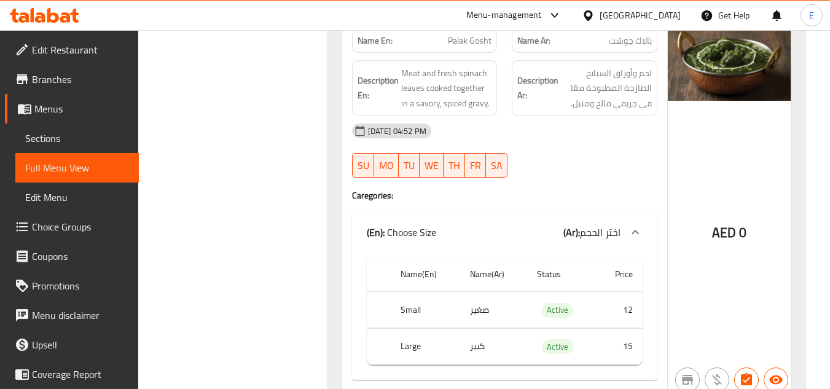
click at [496, 101] on div "Description En: Meat and fresh spinach leaves cooked together in a savory, spic…" at bounding box center [425, 88] width 146 height 56
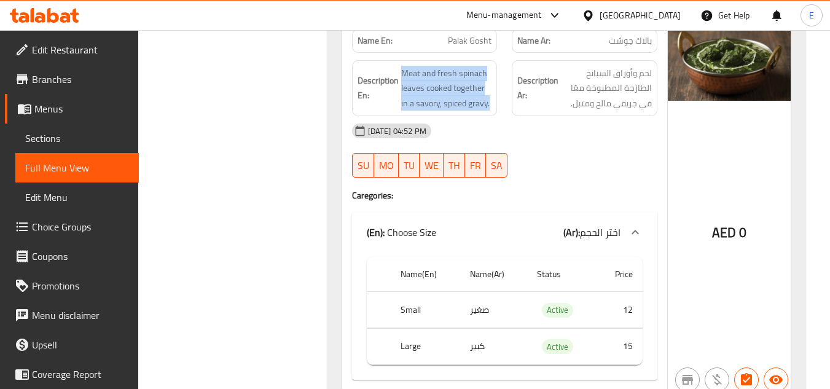
click at [496, 101] on div "Description En: Meat and fresh spinach leaves cooked together in a savory, spic…" at bounding box center [425, 88] width 146 height 56
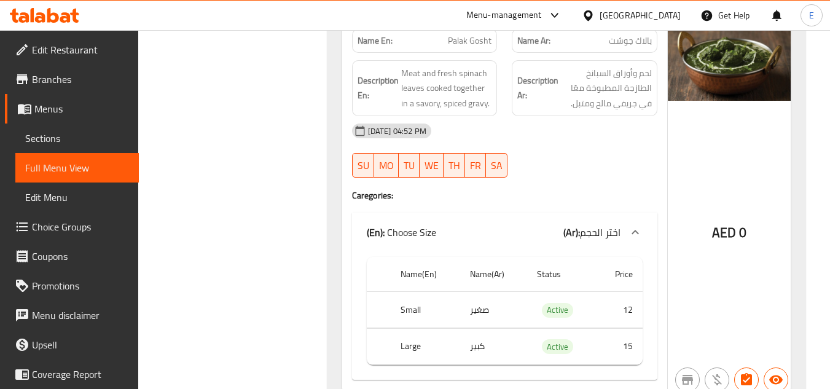
click at [555, 135] on div "[DATE] 04:52 PM" at bounding box center [505, 130] width 320 height 29
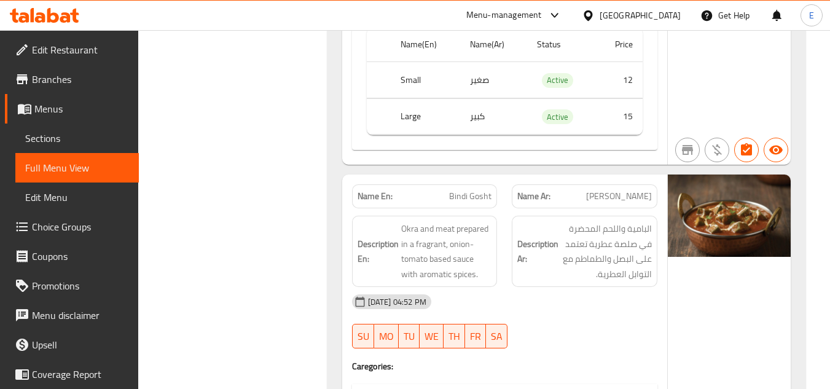
scroll to position [1739, 0]
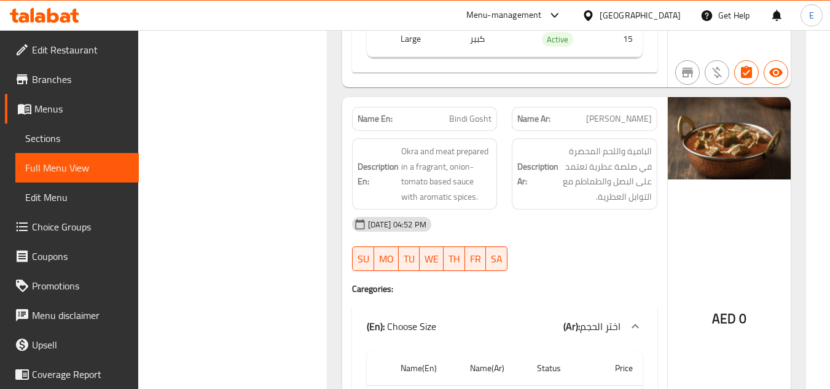
click at [626, 121] on span "[PERSON_NAME]" at bounding box center [619, 118] width 66 height 13
click at [494, 120] on div "Name En: Bindi Gosht" at bounding box center [425, 119] width 146 height 24
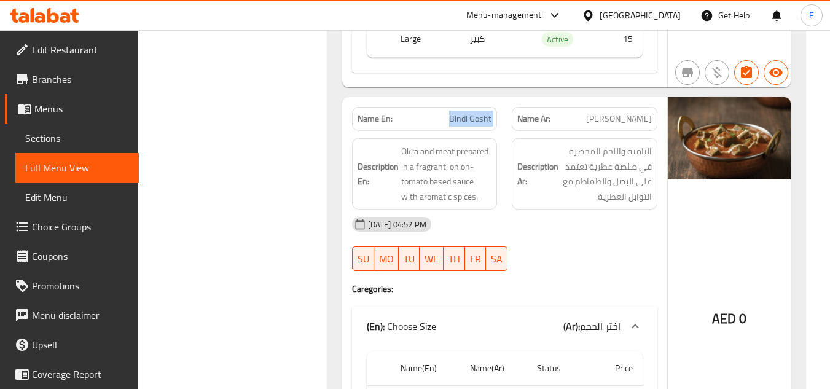
click at [494, 120] on div "Name En: Bindi Gosht" at bounding box center [425, 119] width 146 height 24
click at [560, 193] on h6 "Description Ar: البامية واللحم المحضرة في صلصة عطرية تعتمد على البصل والطماطم م…" at bounding box center [584, 174] width 134 height 60
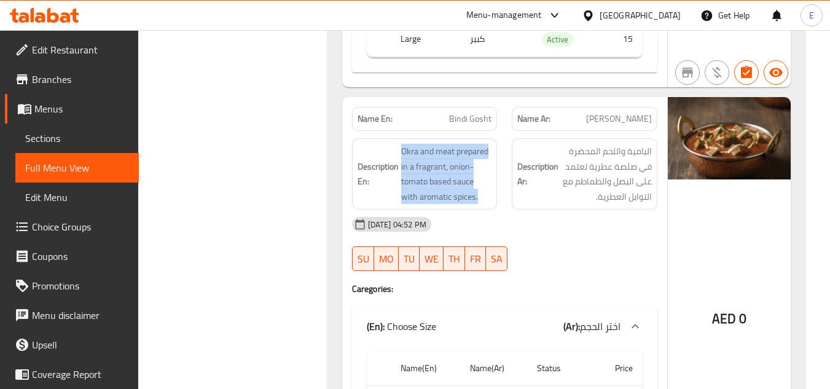
drag, startPoint x: 395, startPoint y: 146, endPoint x: 493, endPoint y: 193, distance: 108.5
click at [493, 193] on div "Description En: Okra and meat prepared in a fragrant, onion-tomato based sauce …" at bounding box center [425, 173] width 146 height 71
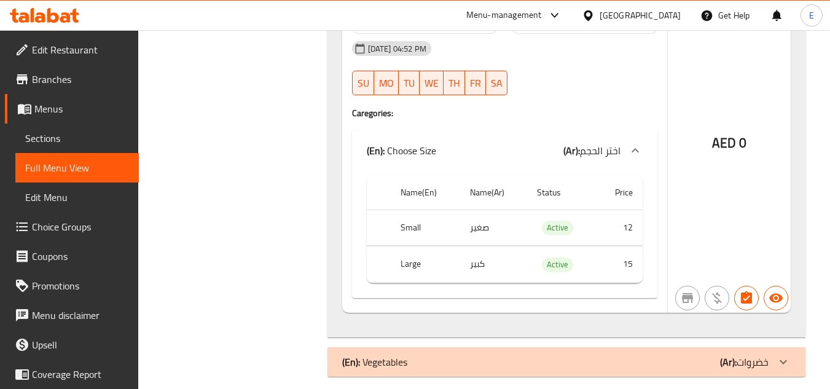
scroll to position [1927, 0]
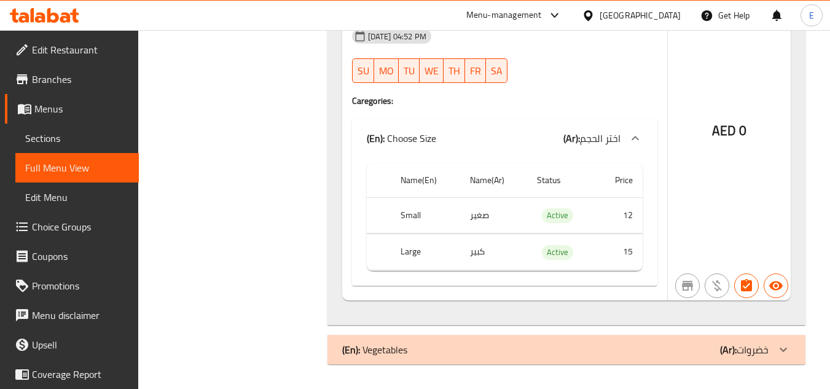
click at [643, 355] on div "(En): Vegetables (Ar): خضروات" at bounding box center [555, 349] width 426 height 15
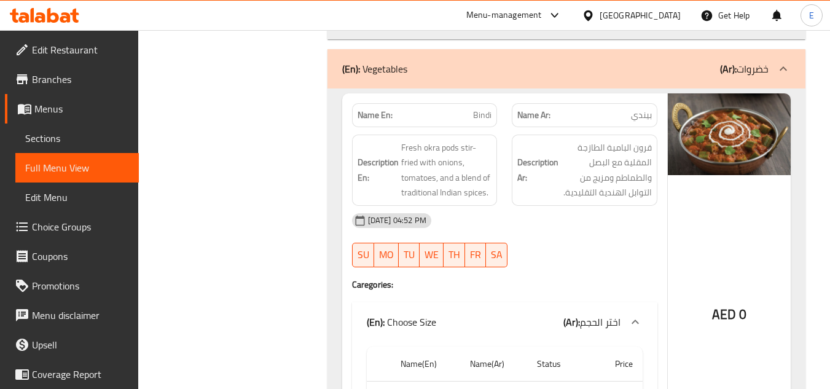
scroll to position [2234, 0]
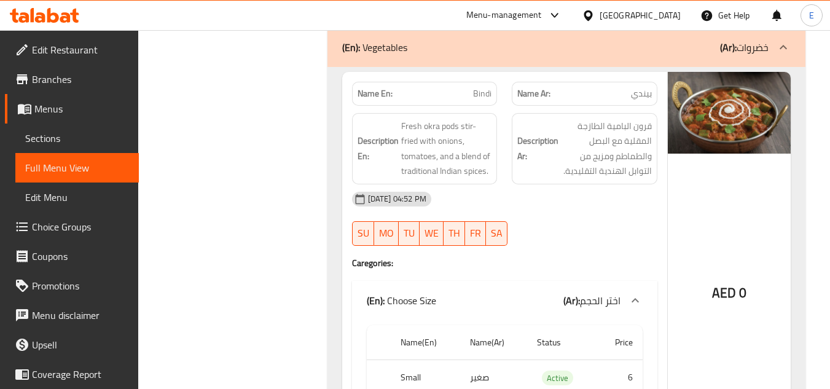
click at [651, 91] on span "بيندي" at bounding box center [641, 93] width 21 height 13
click at [480, 87] on span "Bindi" at bounding box center [482, 93] width 18 height 13
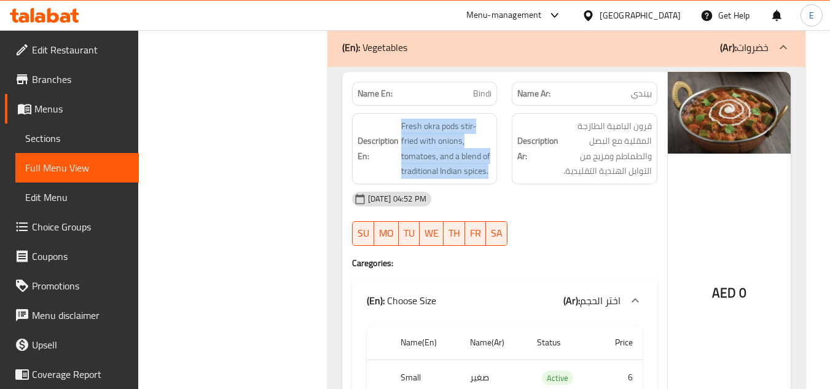
drag, startPoint x: 398, startPoint y: 122, endPoint x: 493, endPoint y: 167, distance: 105.5
click at [493, 167] on div "Description En: Fresh okra pods stir-fried with onions, tomatoes, and a blend o…" at bounding box center [425, 148] width 146 height 71
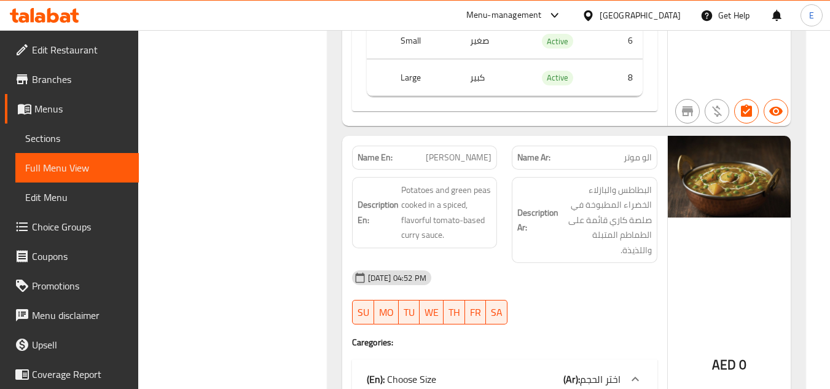
scroll to position [2663, 0]
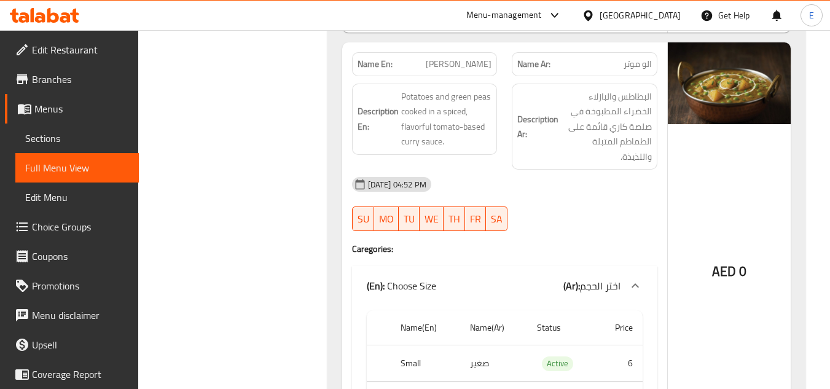
click at [472, 62] on span "[PERSON_NAME]" at bounding box center [459, 64] width 66 height 13
click at [631, 69] on span "الو موتر" at bounding box center [637, 64] width 28 height 13
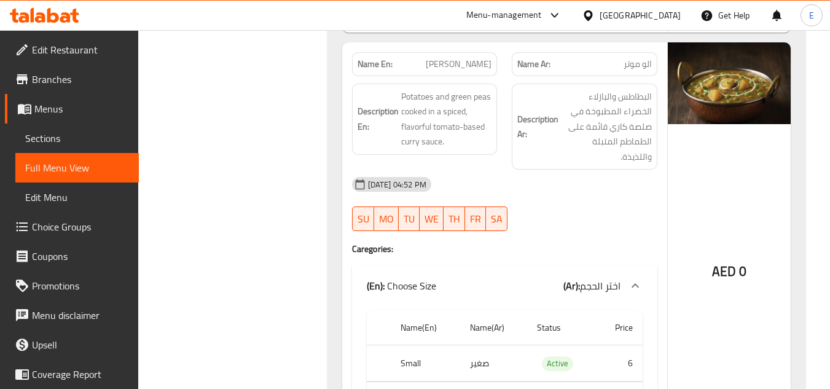
click at [585, 220] on div "14-10-2025 04:52 PM SU MO TU WE TH FR SA" at bounding box center [505, 203] width 320 height 69
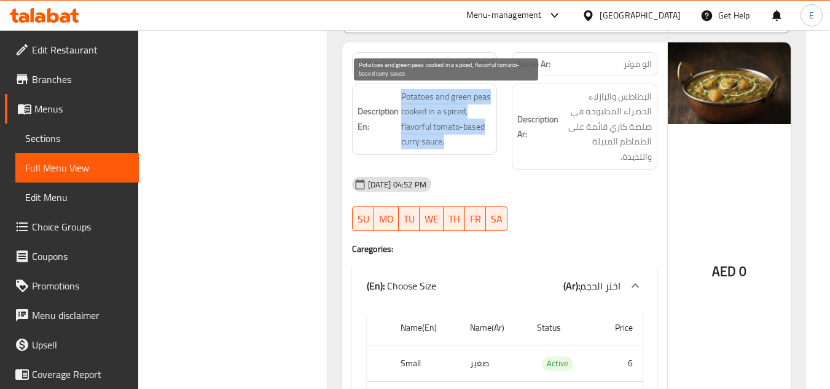
drag, startPoint x: 401, startPoint y: 90, endPoint x: 448, endPoint y: 140, distance: 68.7
click at [448, 140] on span "Potatoes and green peas cooked in a spiced, flavorful tomato-based curry sauce." at bounding box center [446, 119] width 91 height 60
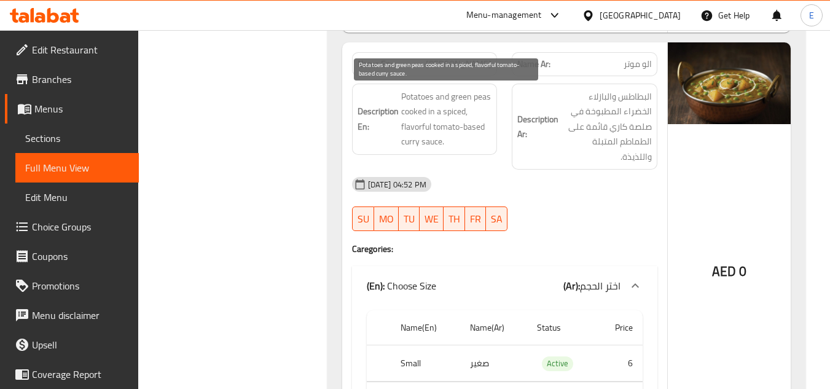
click at [448, 140] on span "Potatoes and green peas cooked in a spiced, flavorful tomato-based curry sauce." at bounding box center [446, 119] width 91 height 60
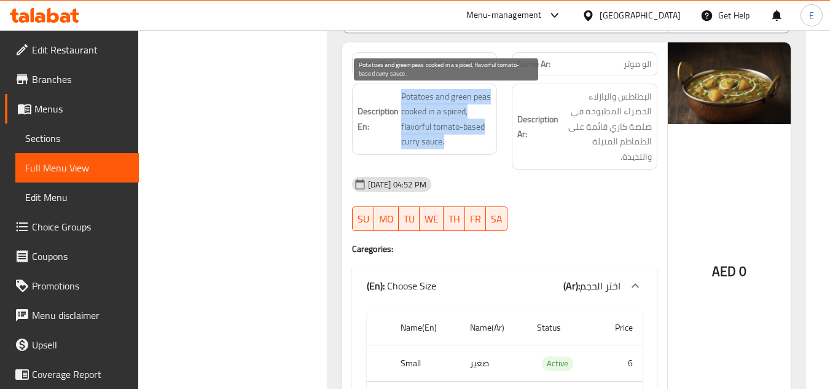
click at [448, 140] on span "Potatoes and green peas cooked in a spiced, flavorful tomato-based curry sauce." at bounding box center [446, 119] width 91 height 60
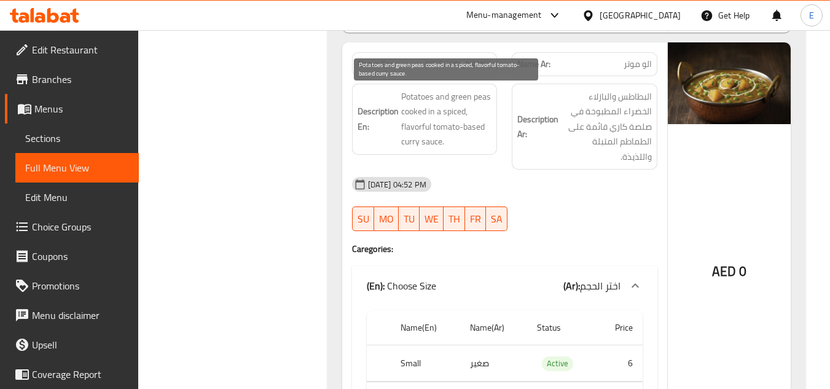
click at [448, 140] on span "Potatoes and green peas cooked in a spiced, flavorful tomato-based curry sauce." at bounding box center [446, 119] width 91 height 60
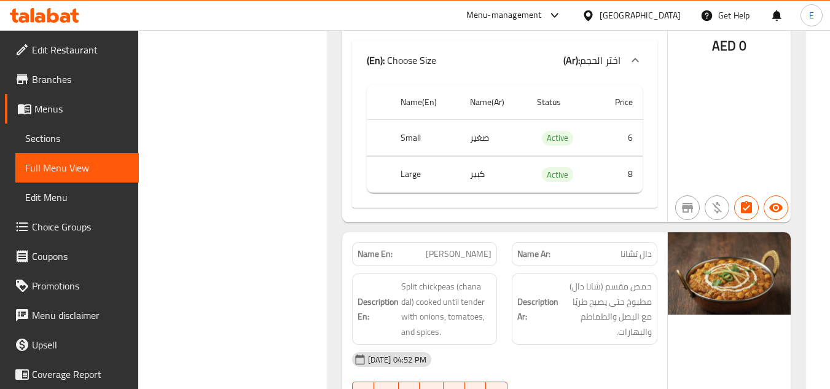
scroll to position [3032, 0]
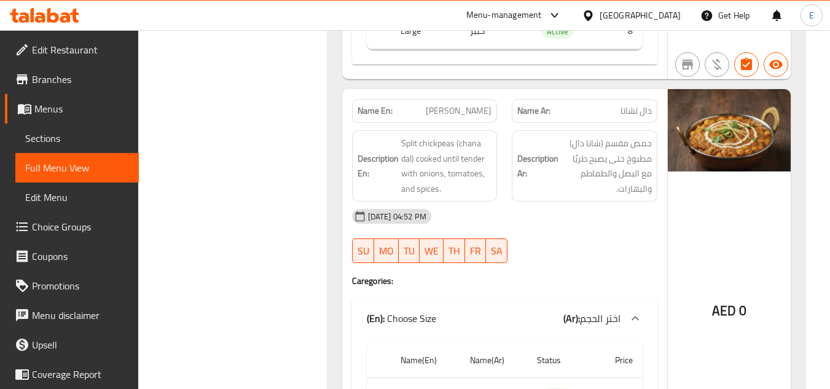
click at [635, 115] on span "دال تشانا" at bounding box center [635, 110] width 31 height 13
click at [469, 109] on span "[PERSON_NAME]" at bounding box center [459, 110] width 66 height 13
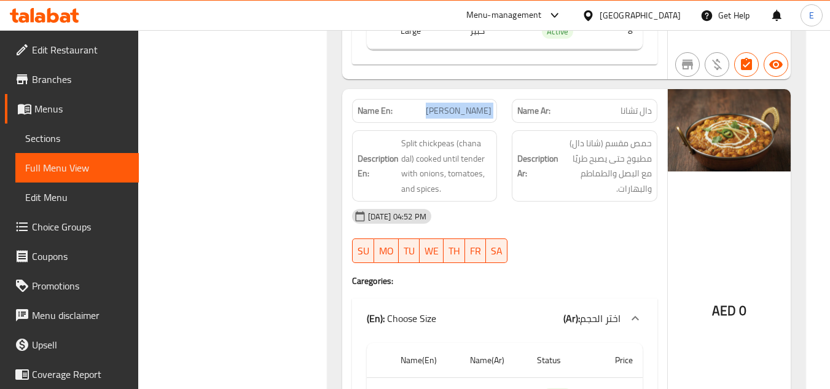
click at [469, 109] on span "[PERSON_NAME]" at bounding box center [459, 110] width 66 height 13
click at [620, 227] on div "[DATE] 04:52 PM" at bounding box center [505, 215] width 320 height 29
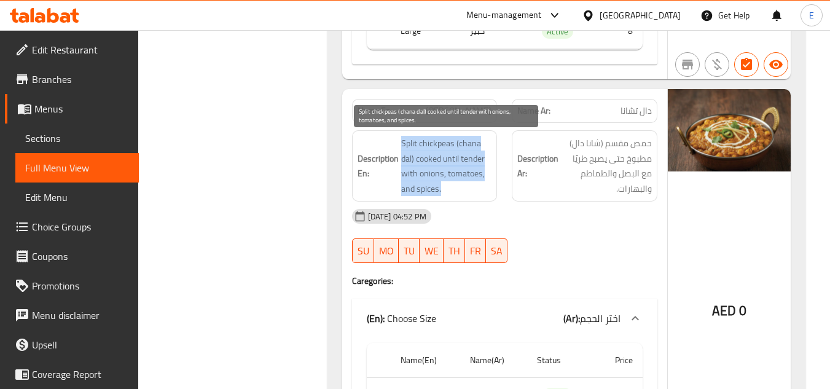
drag, startPoint x: 401, startPoint y: 141, endPoint x: 486, endPoint y: 181, distance: 94.5
click at [486, 181] on span "Split chickpeas (chana dal) cooked until tender with onions, tomatoes, and spic…" at bounding box center [446, 166] width 91 height 60
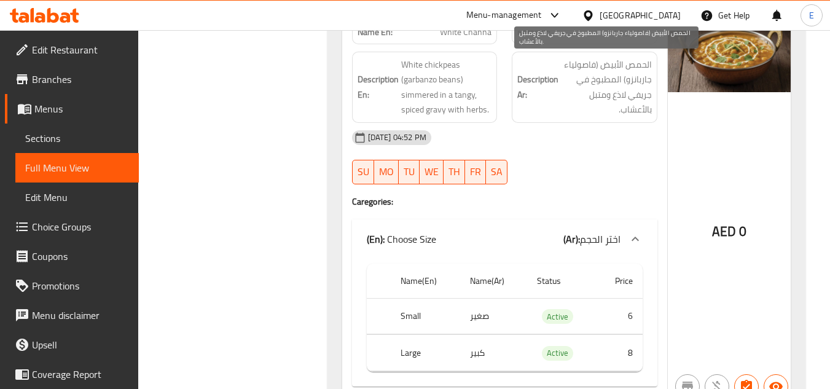
scroll to position [3450, 0]
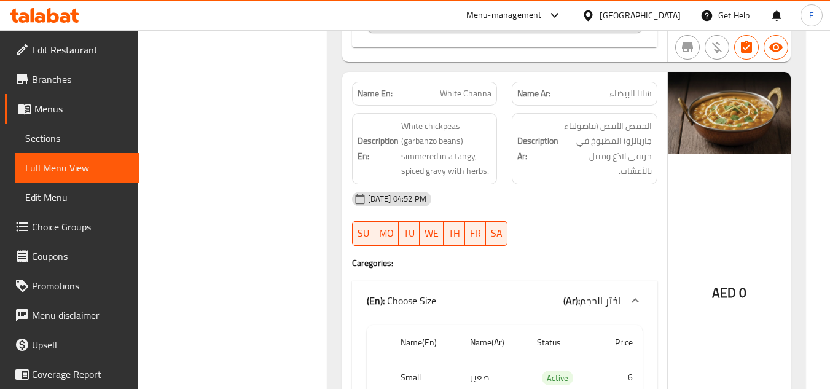
click at [618, 92] on span "شانا البيضاء" at bounding box center [630, 93] width 42 height 13
click at [446, 97] on span "White Channa" at bounding box center [466, 93] width 52 height 13
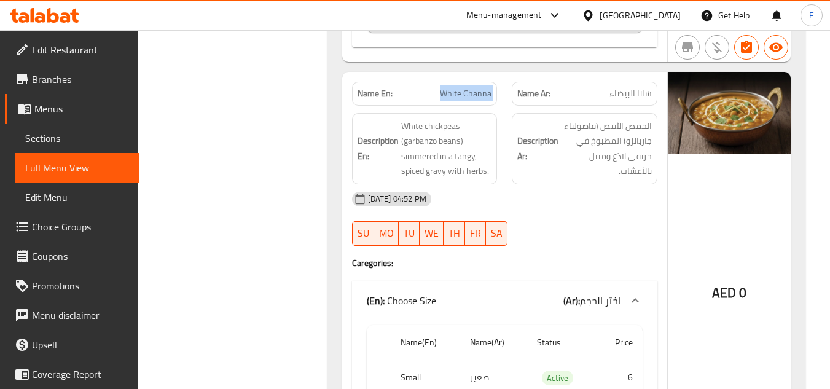
click at [446, 97] on span "White Channa" at bounding box center [466, 93] width 52 height 13
click at [406, 120] on span "White chickpeas (garbanzo beans) simmered in a tangy, spiced gravy with herbs." at bounding box center [446, 149] width 91 height 60
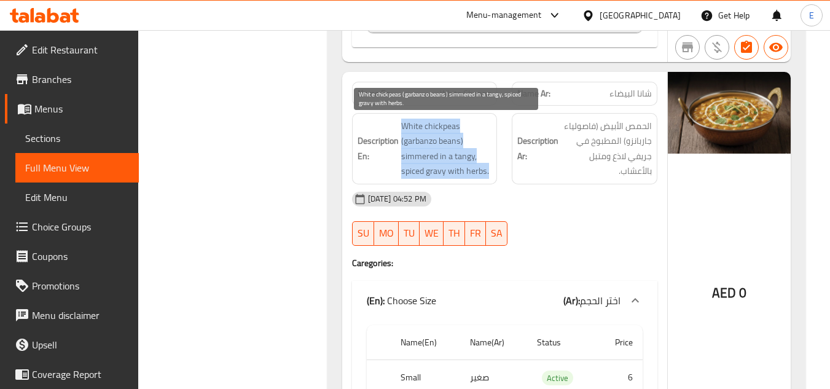
drag, startPoint x: 401, startPoint y: 120, endPoint x: 487, endPoint y: 167, distance: 97.8
click at [487, 167] on span "White chickpeas (garbanzo beans) simmered in a tangy, spiced gravy with herbs." at bounding box center [446, 149] width 91 height 60
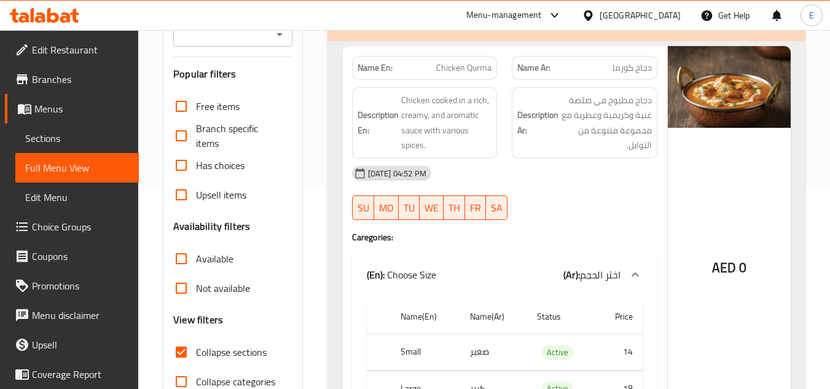
scroll to position [0, 0]
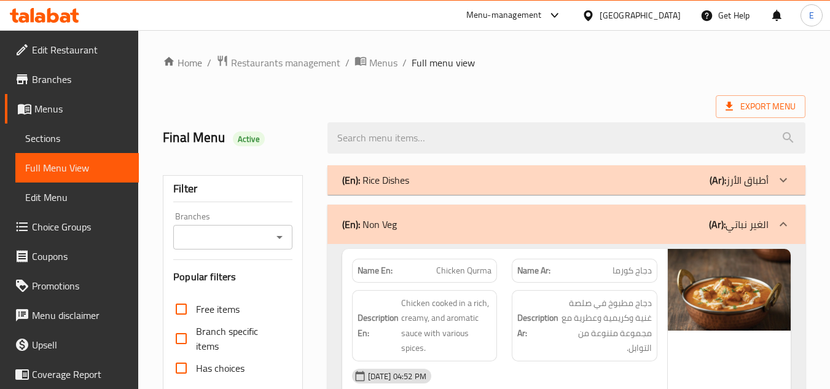
click at [566, 98] on div "Export Menu" at bounding box center [484, 106] width 642 height 23
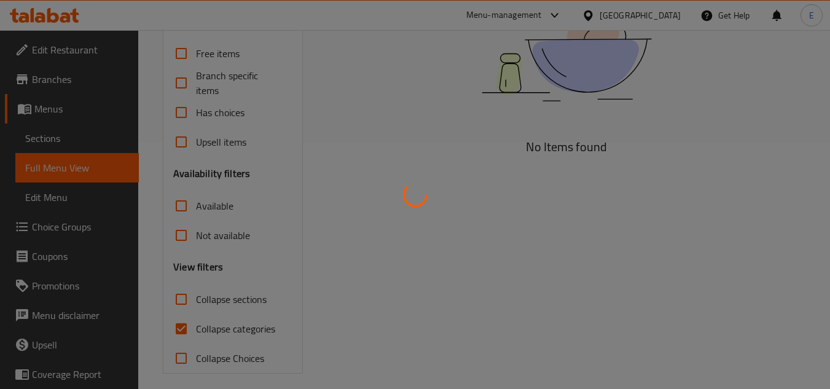
scroll to position [256, 0]
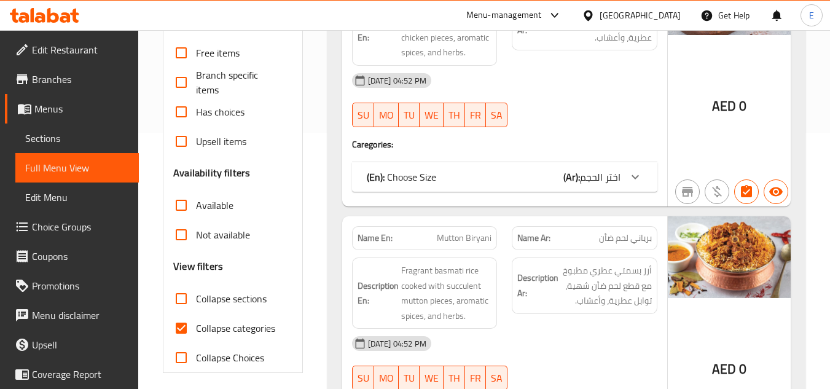
click at [177, 324] on input "Collapse categories" at bounding box center [180, 327] width 29 height 29
checkbox input "false"
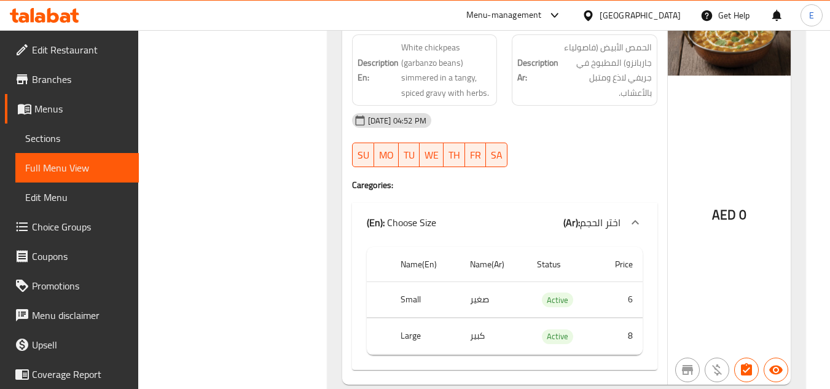
scroll to position [5788, 0]
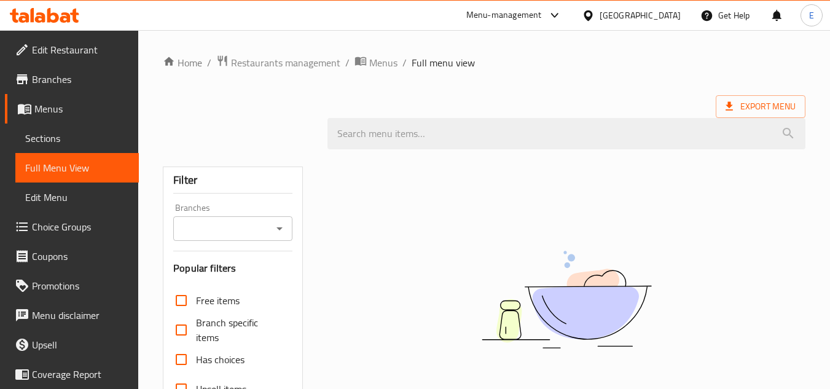
click at [529, 100] on div "Export Menu" at bounding box center [484, 106] width 642 height 23
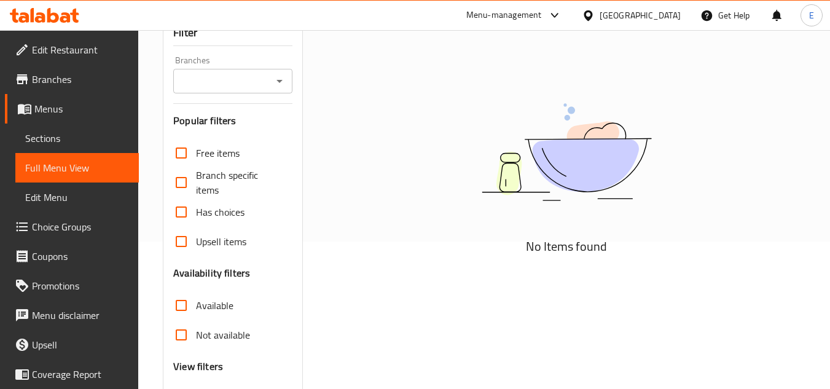
scroll to position [184, 0]
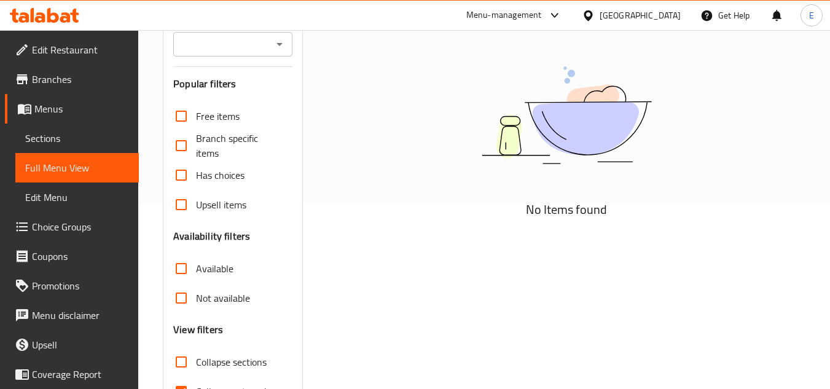
click at [352, 155] on div "No Items found" at bounding box center [566, 127] width 478 height 186
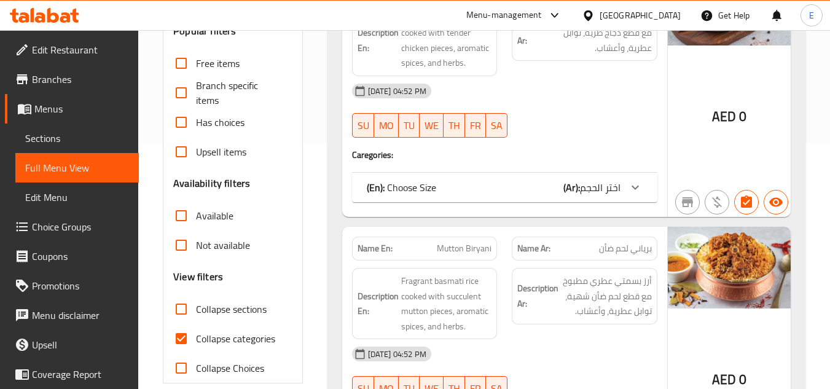
scroll to position [368, 0]
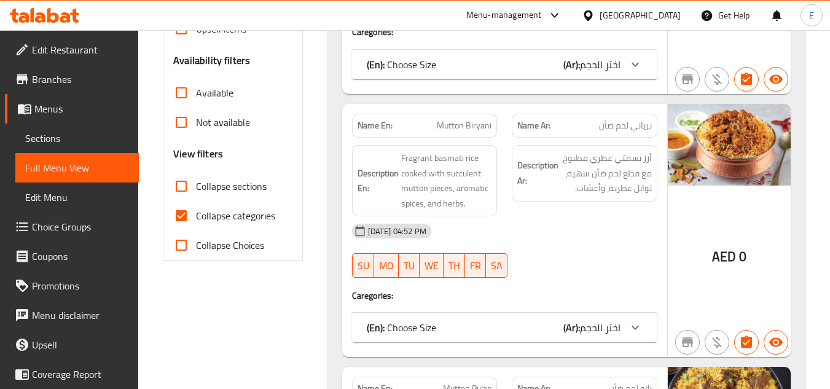
click at [176, 212] on input "Collapse categories" at bounding box center [180, 215] width 29 height 29
checkbox input "false"
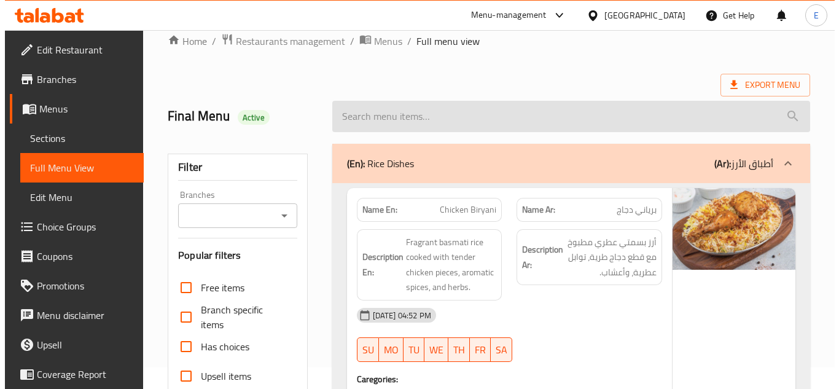
scroll to position [0, 0]
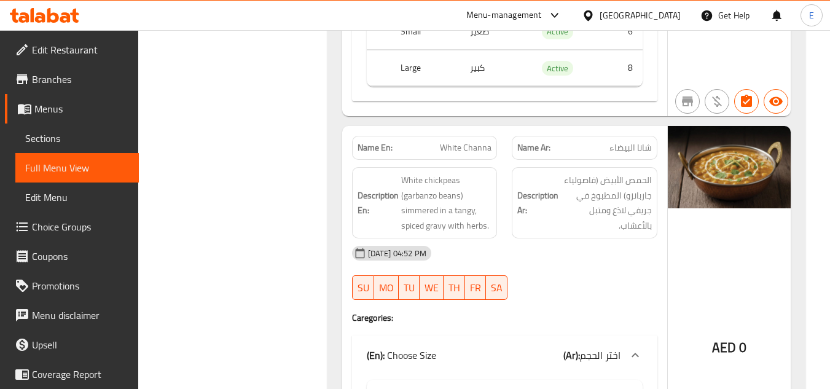
scroll to position [5527, 0]
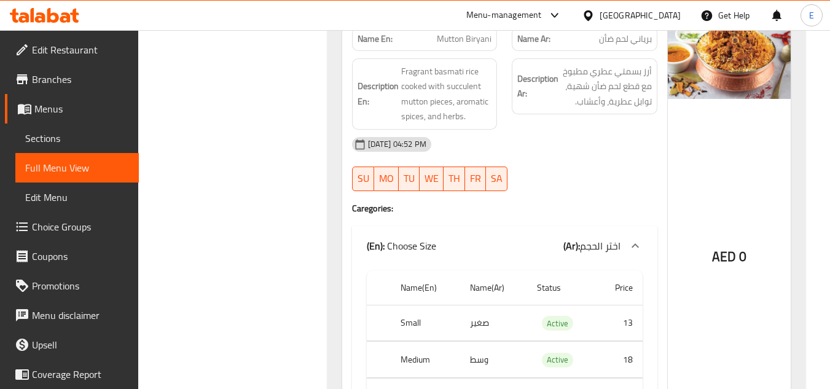
scroll to position [0, 0]
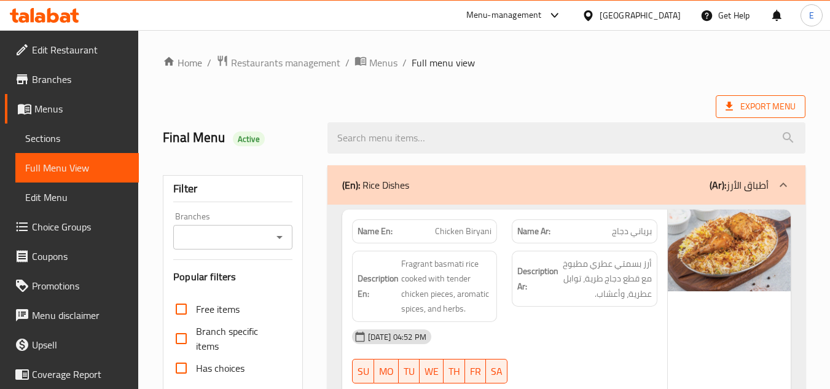
click at [773, 111] on span "Export Menu" at bounding box center [760, 106] width 70 height 15
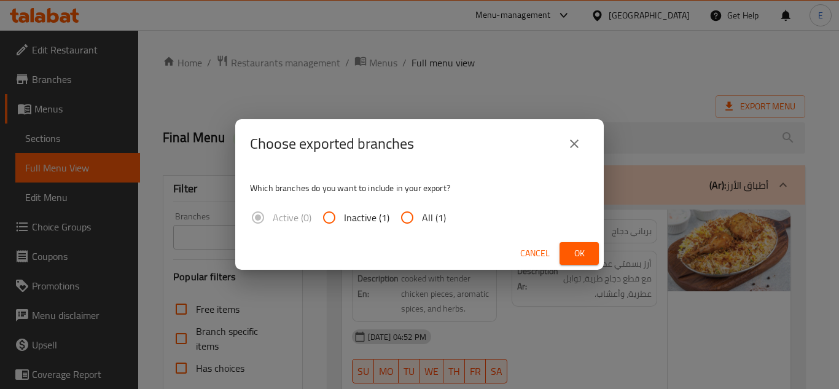
click at [426, 220] on span "All (1)" at bounding box center [434, 217] width 24 height 15
click at [422, 220] on input "All (1)" at bounding box center [406, 217] width 29 height 29
radio input "true"
click at [587, 255] on span "Ok" at bounding box center [579, 253] width 20 height 15
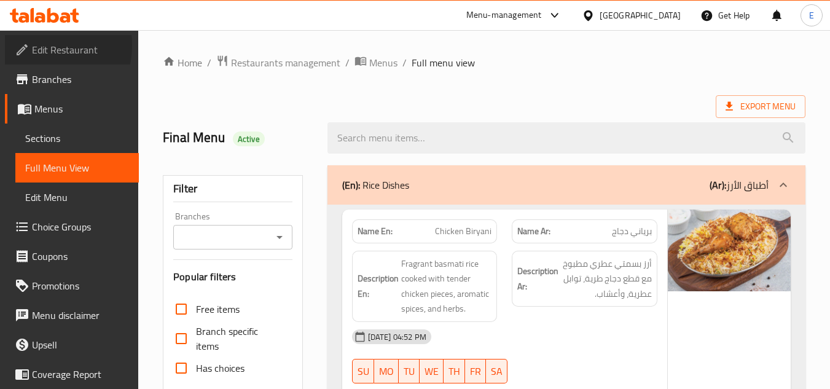
click at [36, 45] on span "Edit Restaurant" at bounding box center [80, 49] width 97 height 15
